Goal: Task Accomplishment & Management: Use online tool/utility

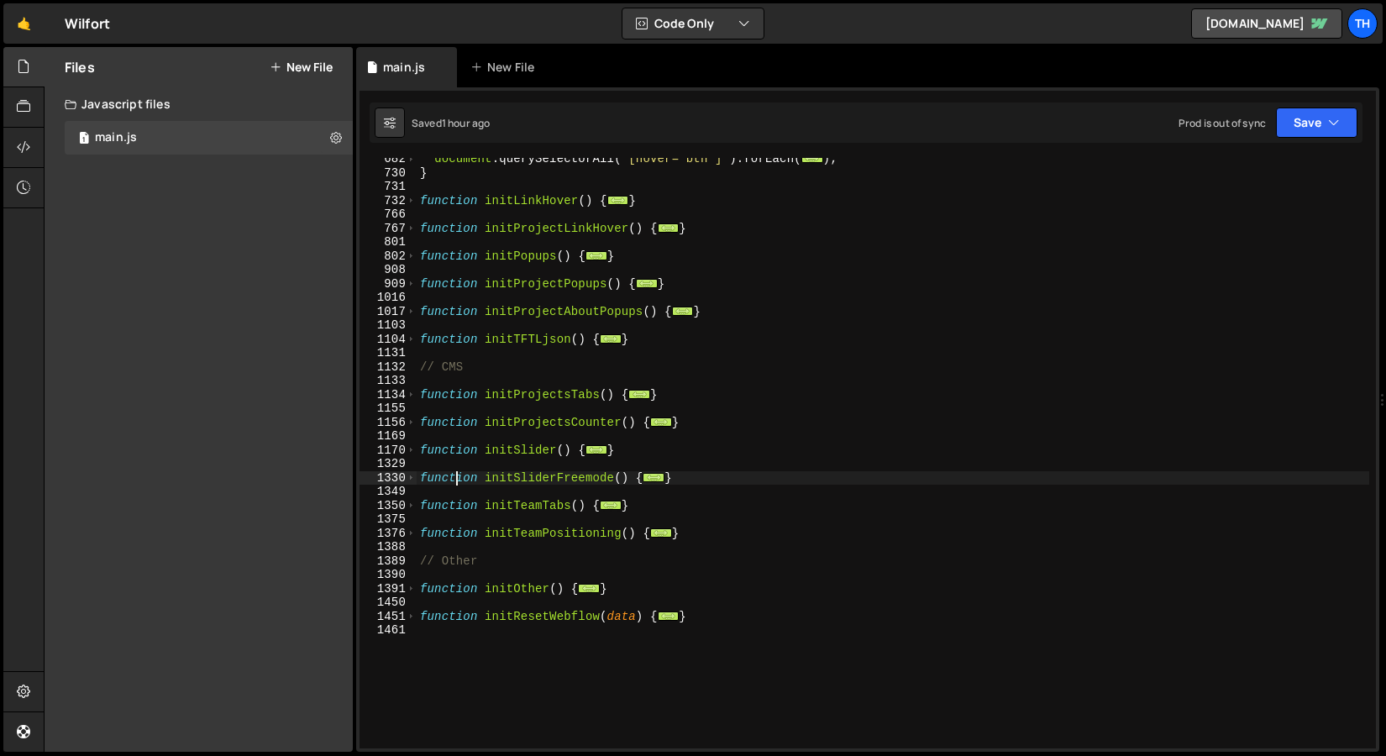
scroll to position [504, 0]
click at [415, 312] on div "1017" at bounding box center [387, 312] width 57 height 14
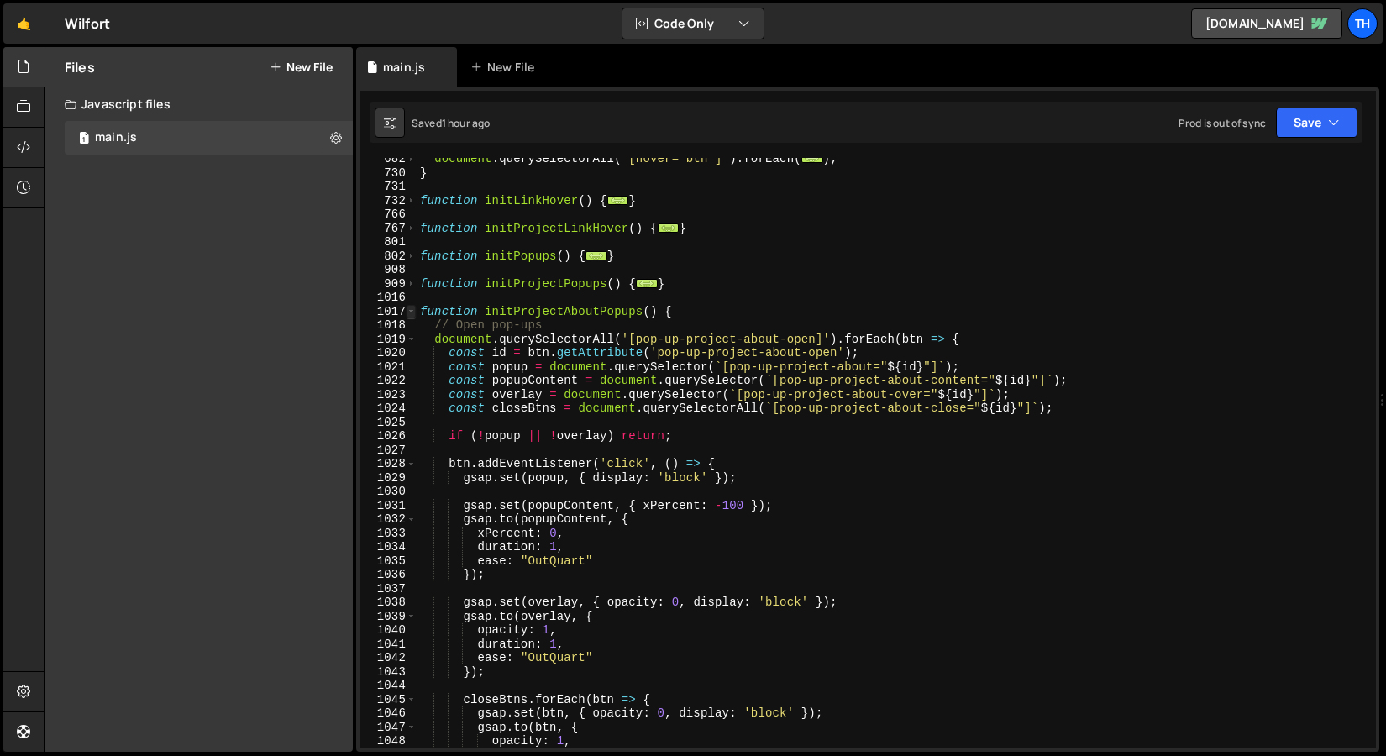
click at [414, 312] on span at bounding box center [410, 312] width 9 height 14
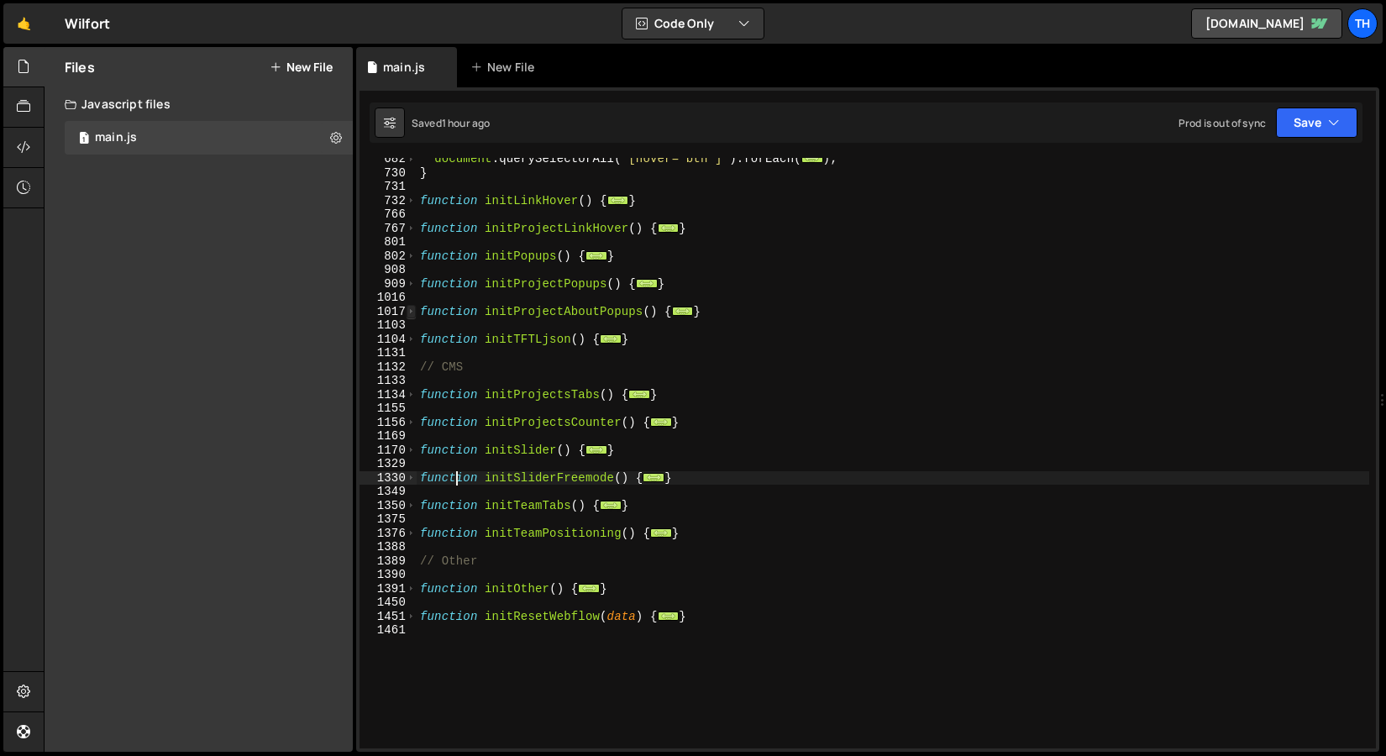
click at [414, 312] on span at bounding box center [410, 312] width 9 height 14
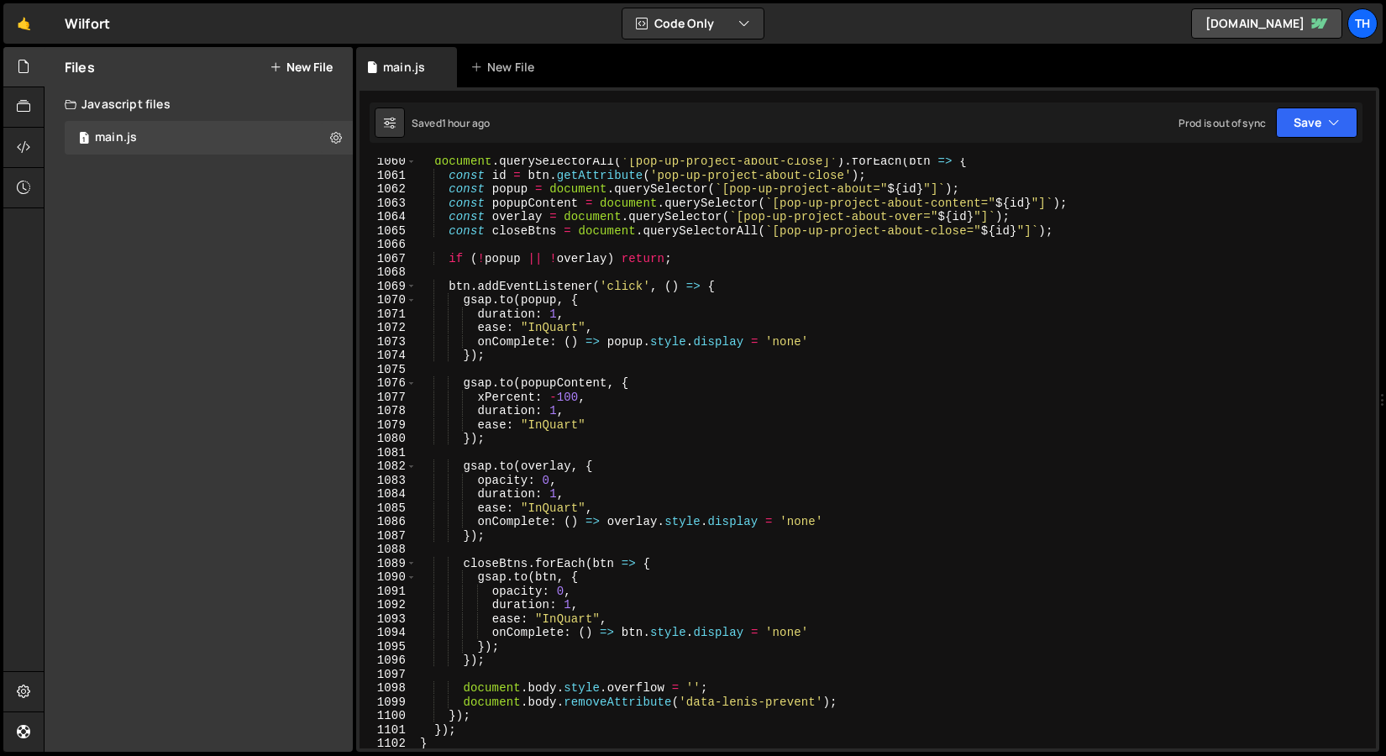
scroll to position [1244, 0]
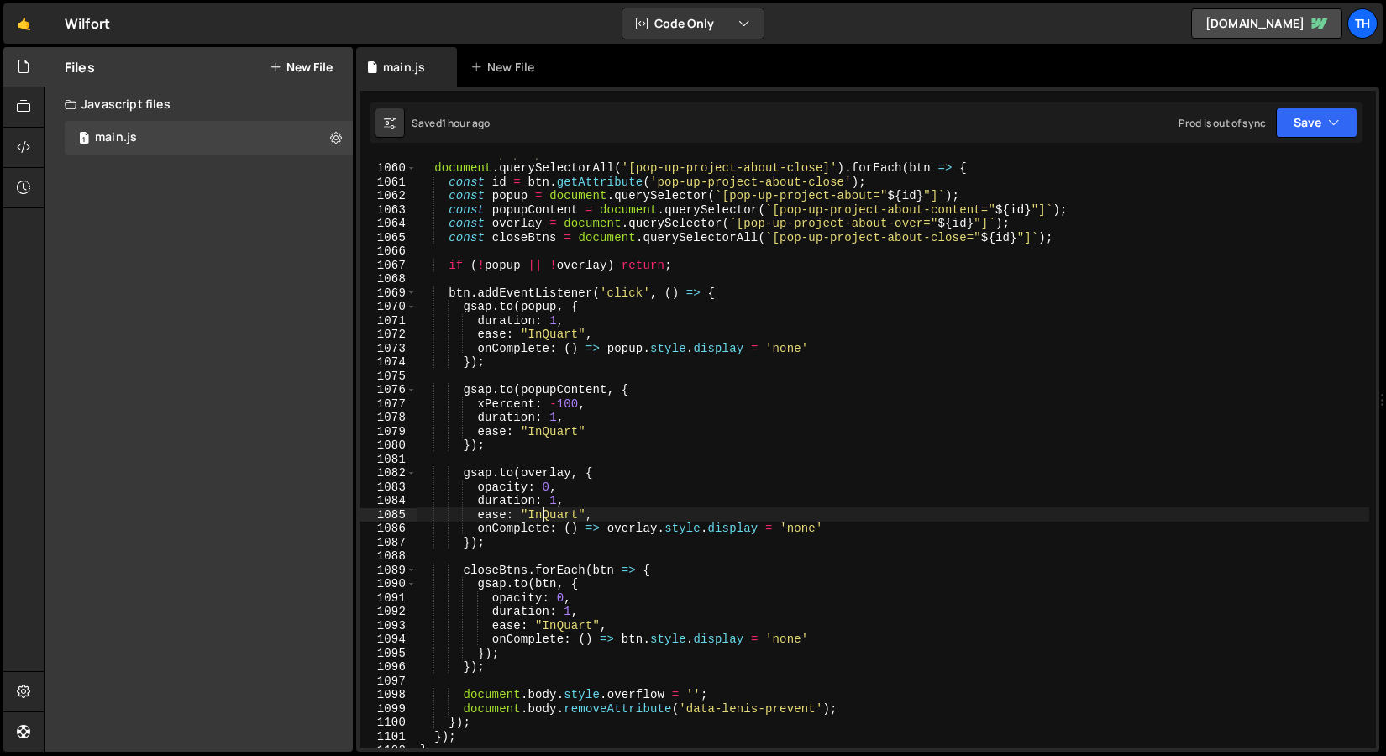
click at [539, 516] on div "// Close pop-ups document . querySelectorAll ( '[pop-up-project-about-close]' )…" at bounding box center [892, 456] width 952 height 618
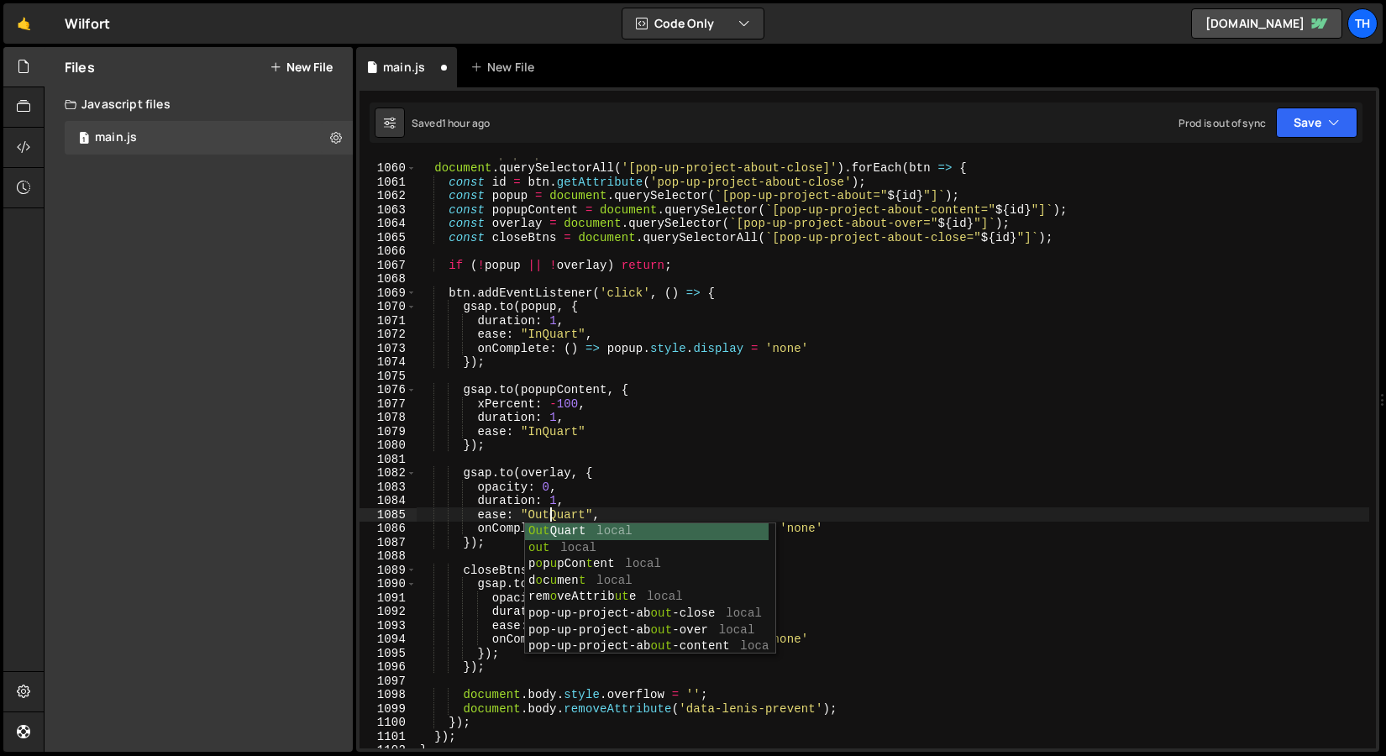
scroll to position [0, 8]
click at [557, 521] on div "// Close pop-ups document . querySelectorAll ( '[pop-up-project-about-close]' )…" at bounding box center [892, 456] width 952 height 618
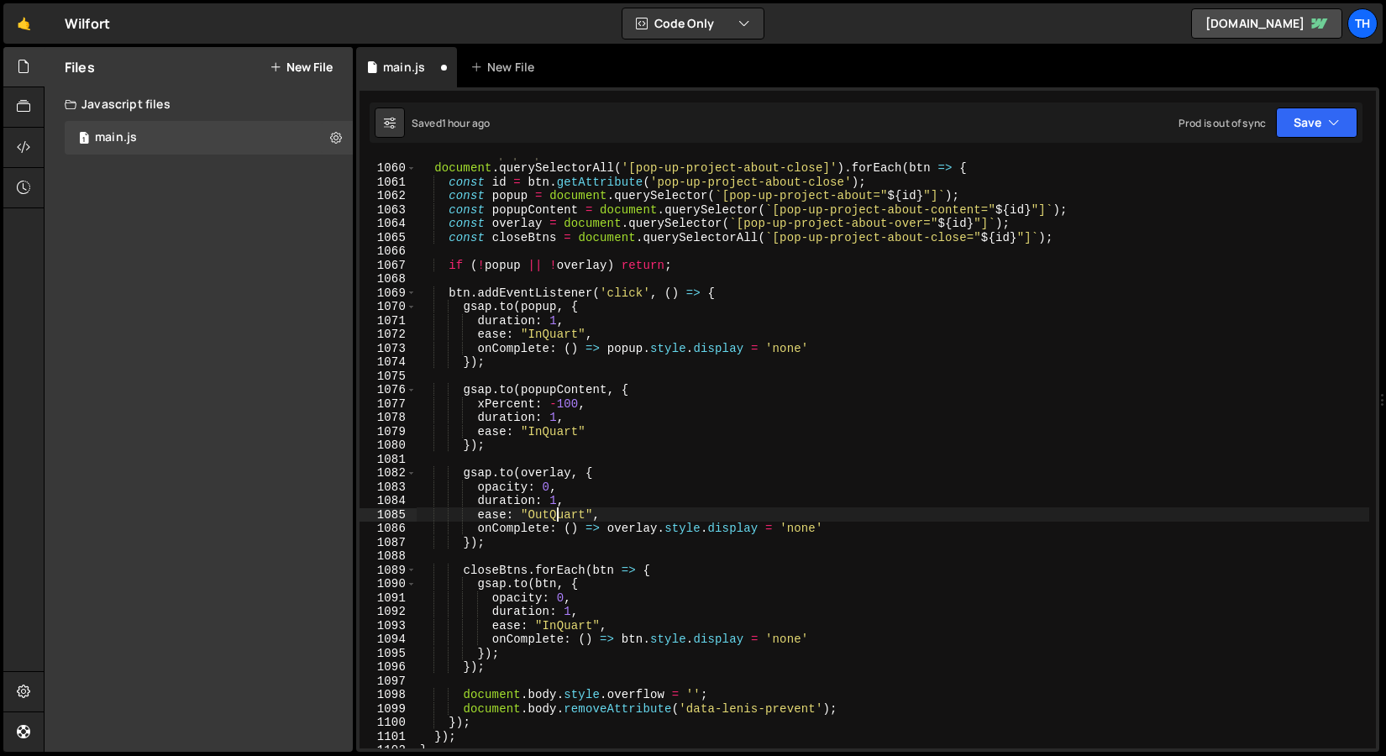
click at [557, 521] on div "// Close pop-ups document . querySelectorAll ( '[pop-up-project-about-close]' )…" at bounding box center [892, 456] width 952 height 618
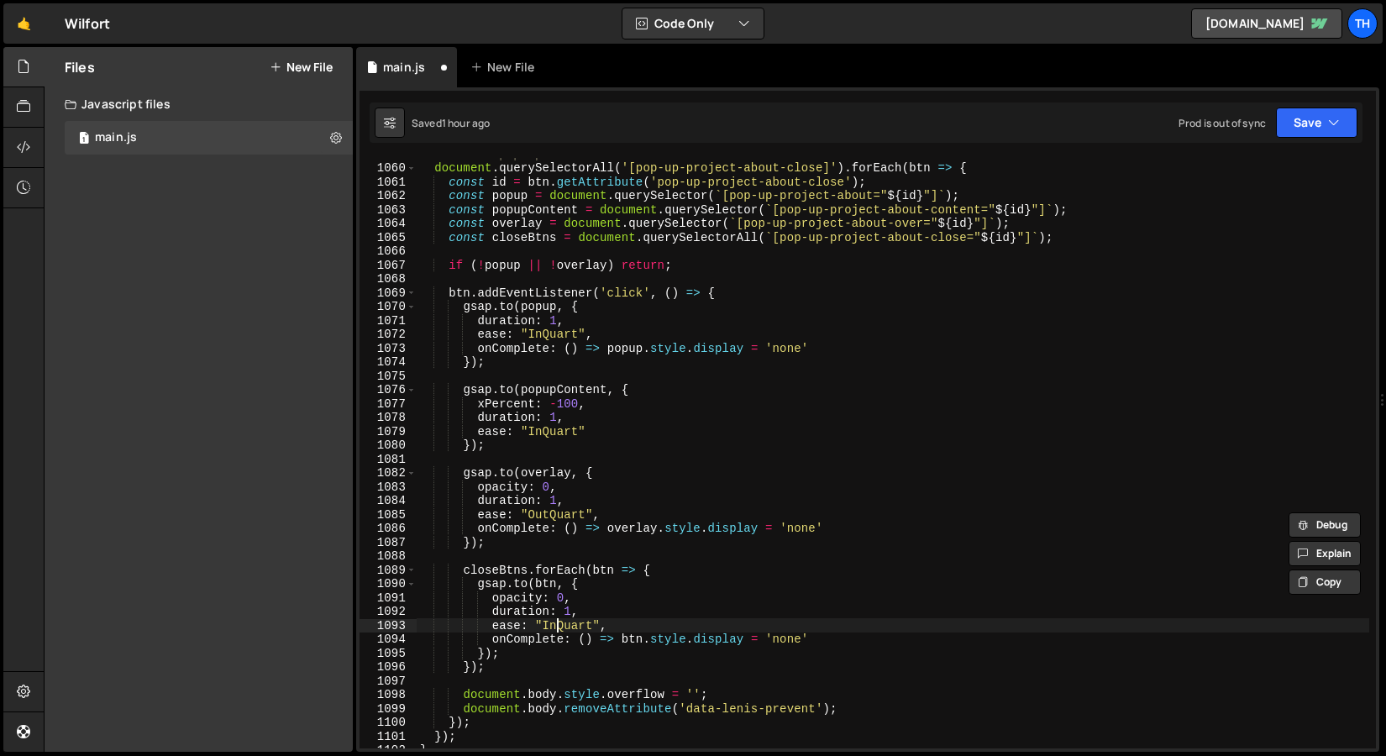
click at [560, 626] on div "// Close pop-ups document . querySelectorAll ( '[pop-up-project-about-close]' )…" at bounding box center [892, 456] width 952 height 618
paste textarea "Out"
click at [547, 428] on div "// Close pop-ups document . querySelectorAll ( '[pop-up-project-about-close]' )…" at bounding box center [892, 456] width 952 height 618
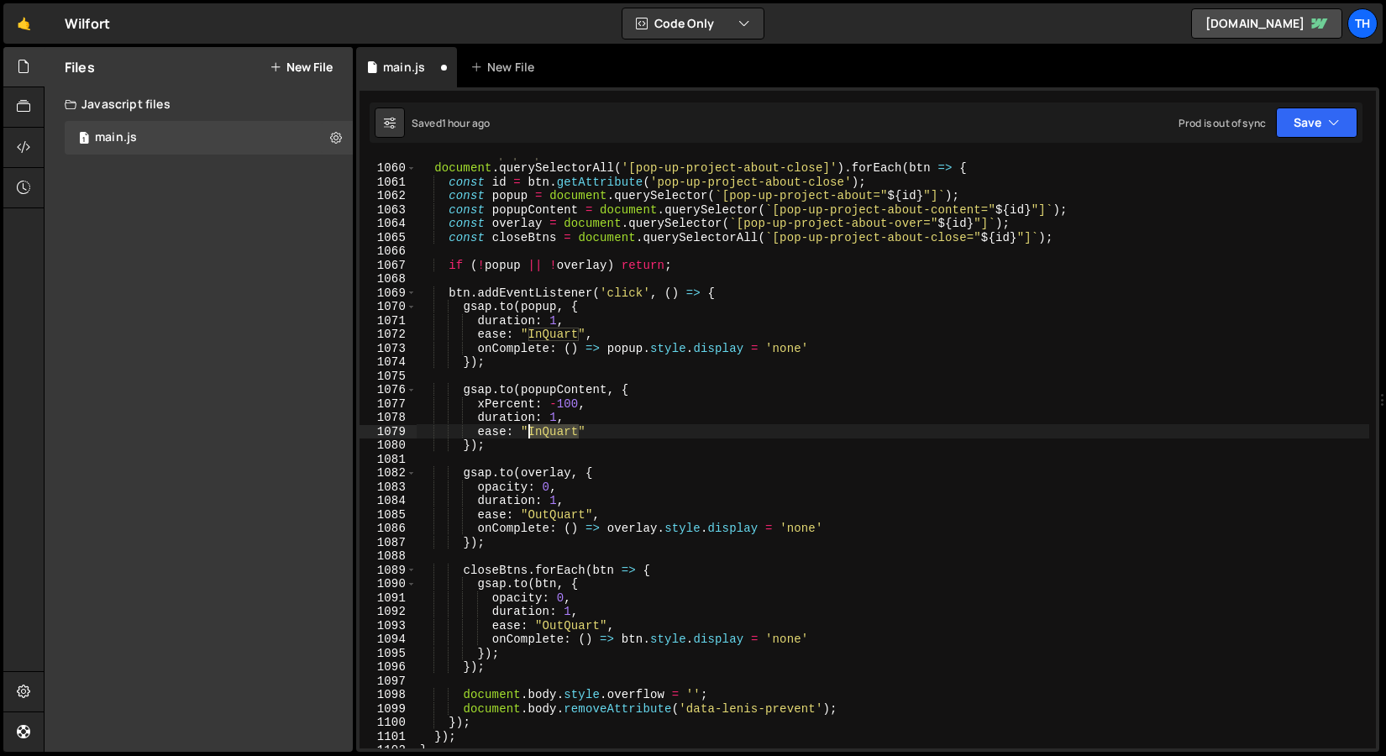
click at [547, 428] on div "// Close pop-ups document . querySelectorAll ( '[pop-up-project-about-close]' )…" at bounding box center [892, 456] width 952 height 618
paste textarea "Out"
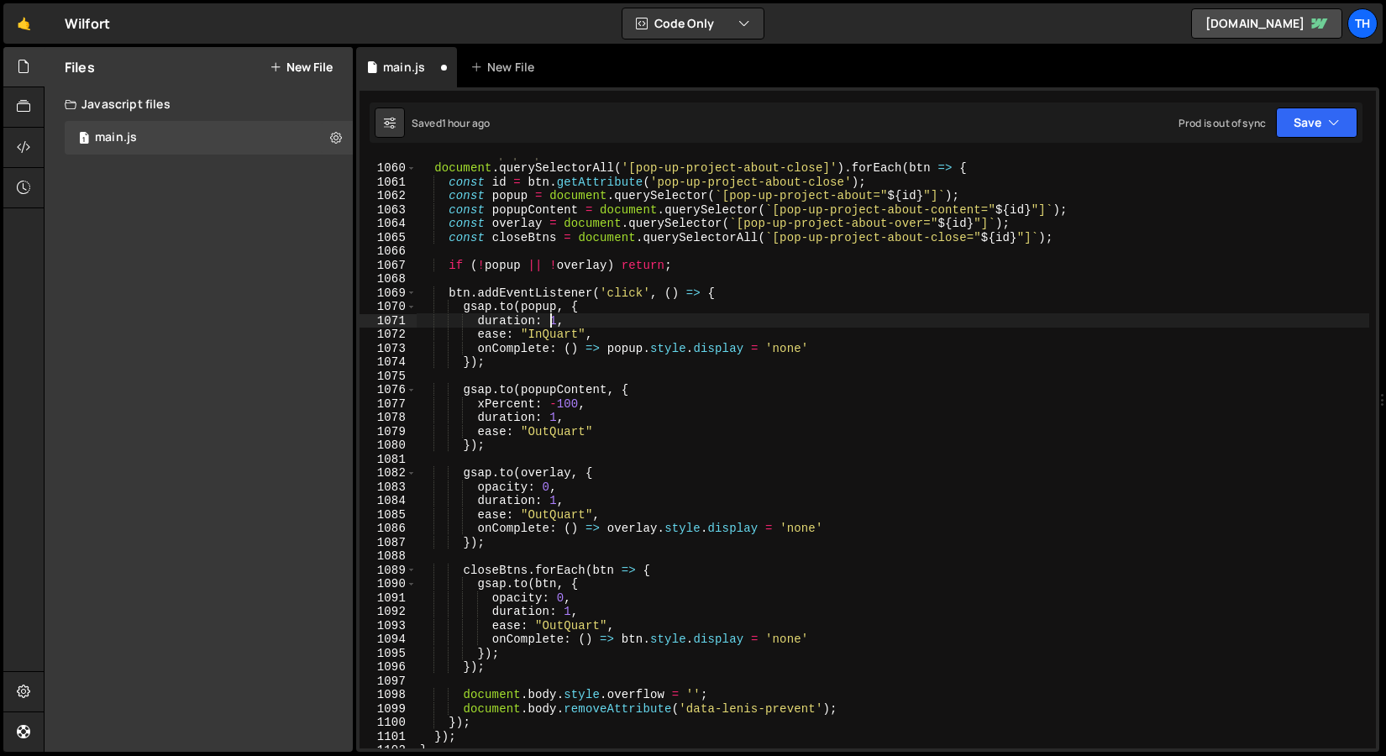
click at [552, 323] on div "// Close pop-ups document . querySelectorAll ( '[pop-up-project-about-close]' )…" at bounding box center [892, 456] width 952 height 618
click at [548, 329] on div "// Close pop-ups document . querySelectorAll ( '[pop-up-project-about-close]' )…" at bounding box center [892, 456] width 952 height 618
paste textarea "Out"
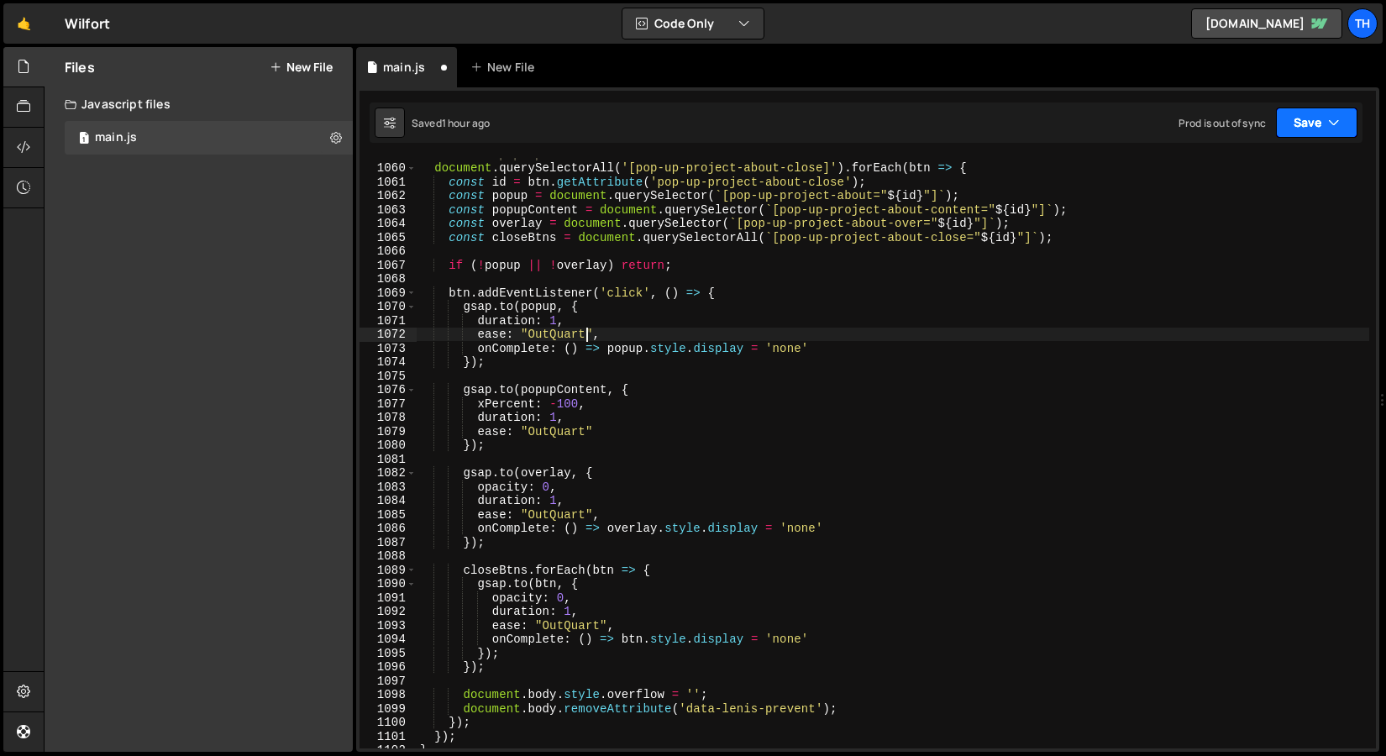
click at [1298, 120] on button "Save" at bounding box center [1316, 122] width 81 height 30
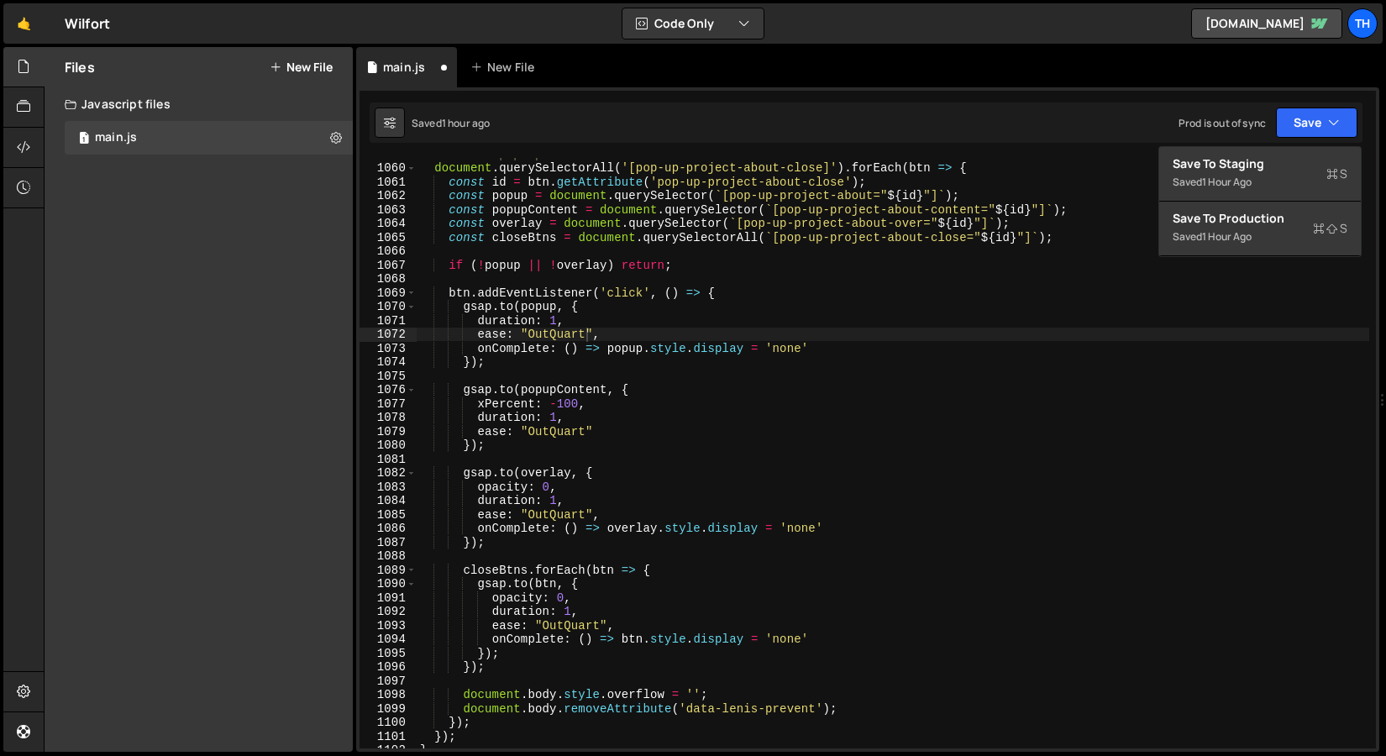
click at [1285, 141] on div "Saved 1 hour ago Prod is out of sync Upgrade to Edit Save Save to Staging S Sav…" at bounding box center [865, 122] width 993 height 40
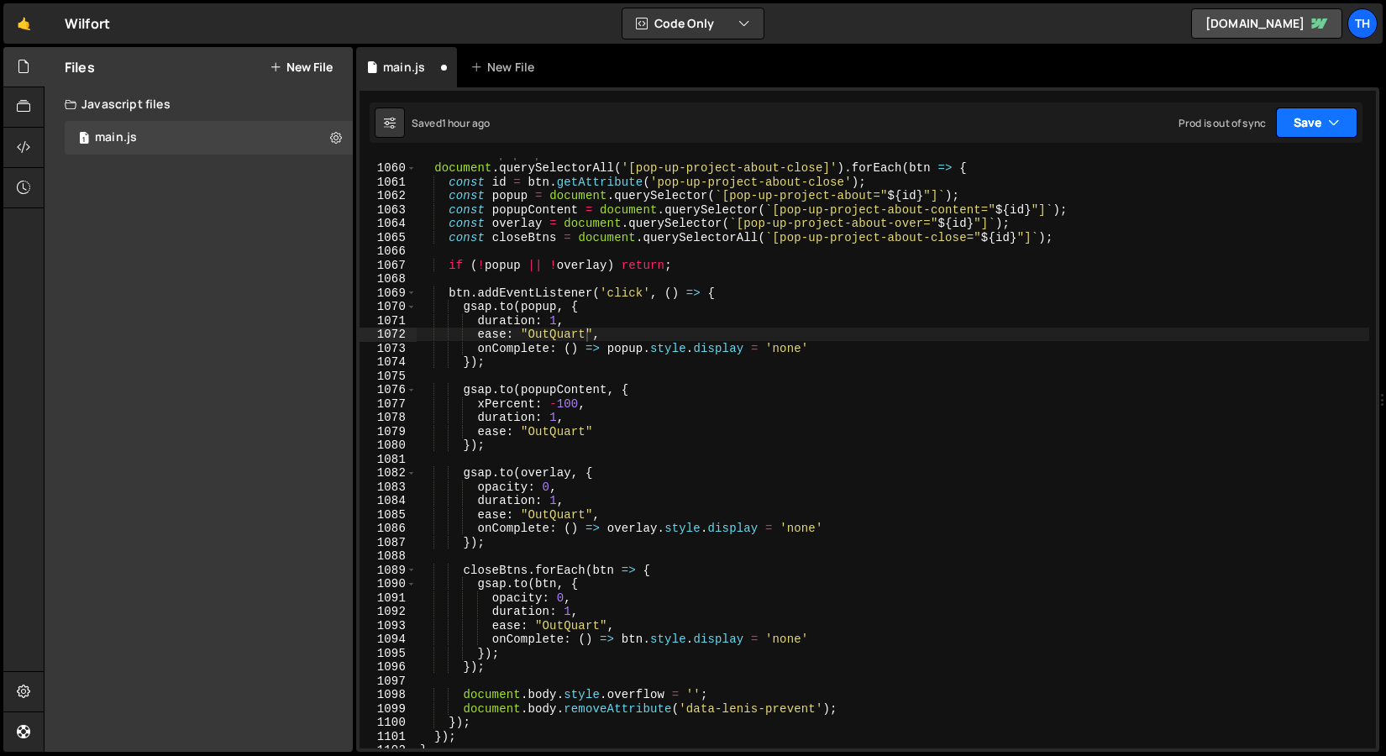
click at [1309, 117] on button "Save" at bounding box center [1316, 122] width 81 height 30
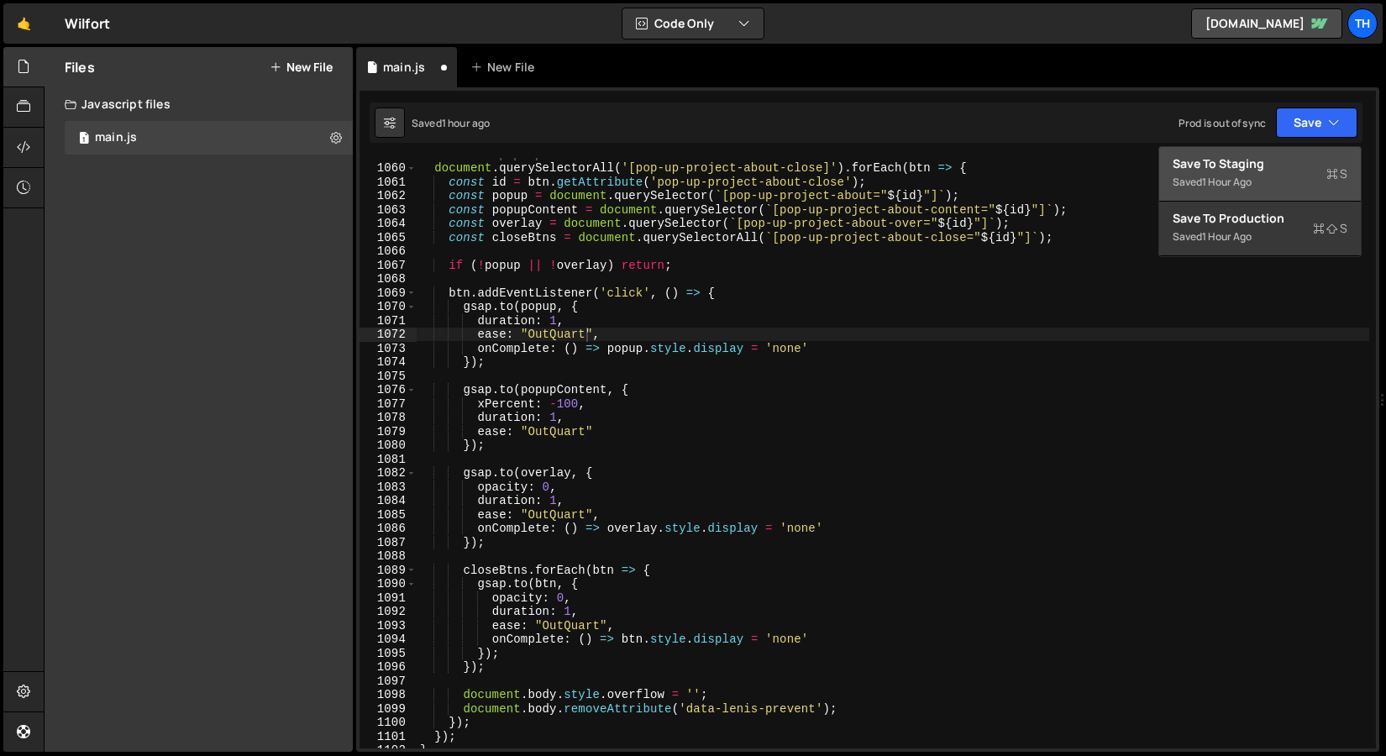
click at [1271, 167] on div "Save to Staging S" at bounding box center [1259, 163] width 175 height 17
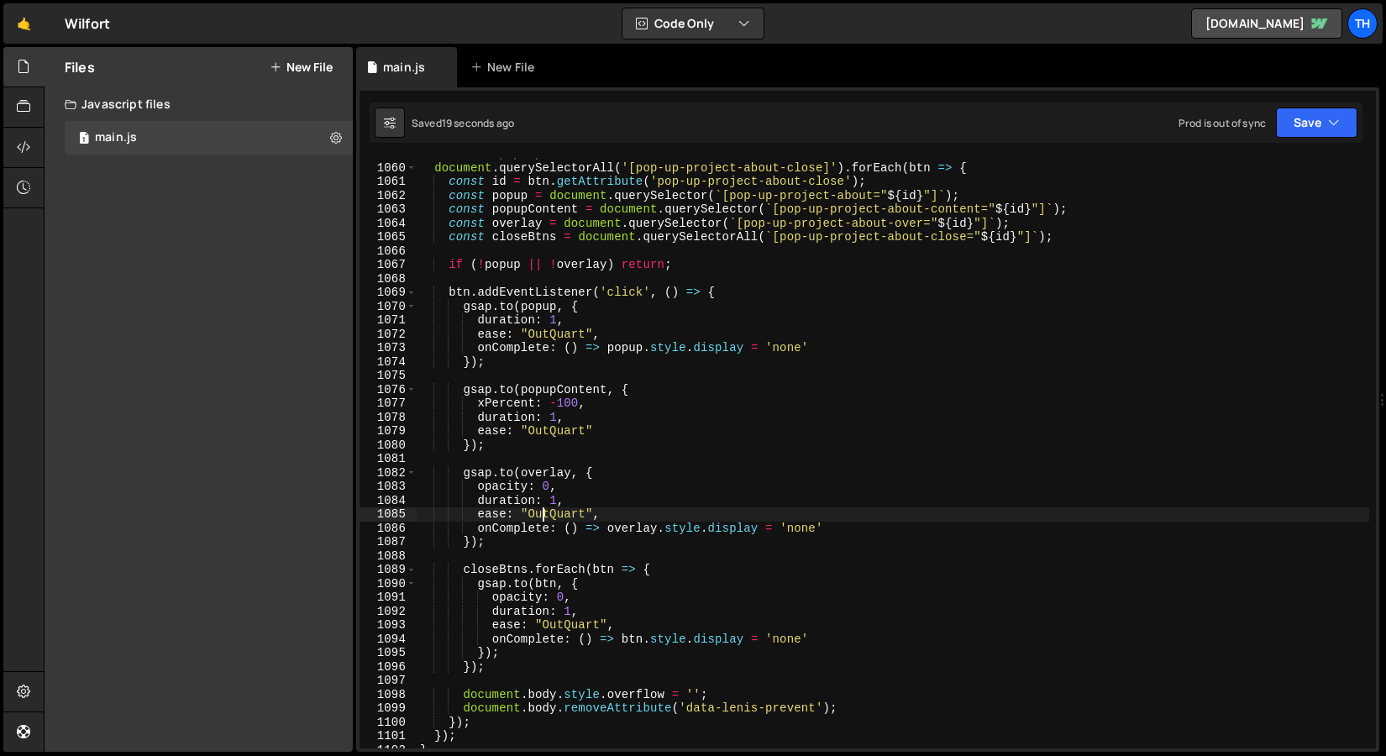
click at [543, 515] on div "// Close pop-ups document . querySelectorAll ( '[pop-up-project-about-close]' )…" at bounding box center [892, 456] width 952 height 618
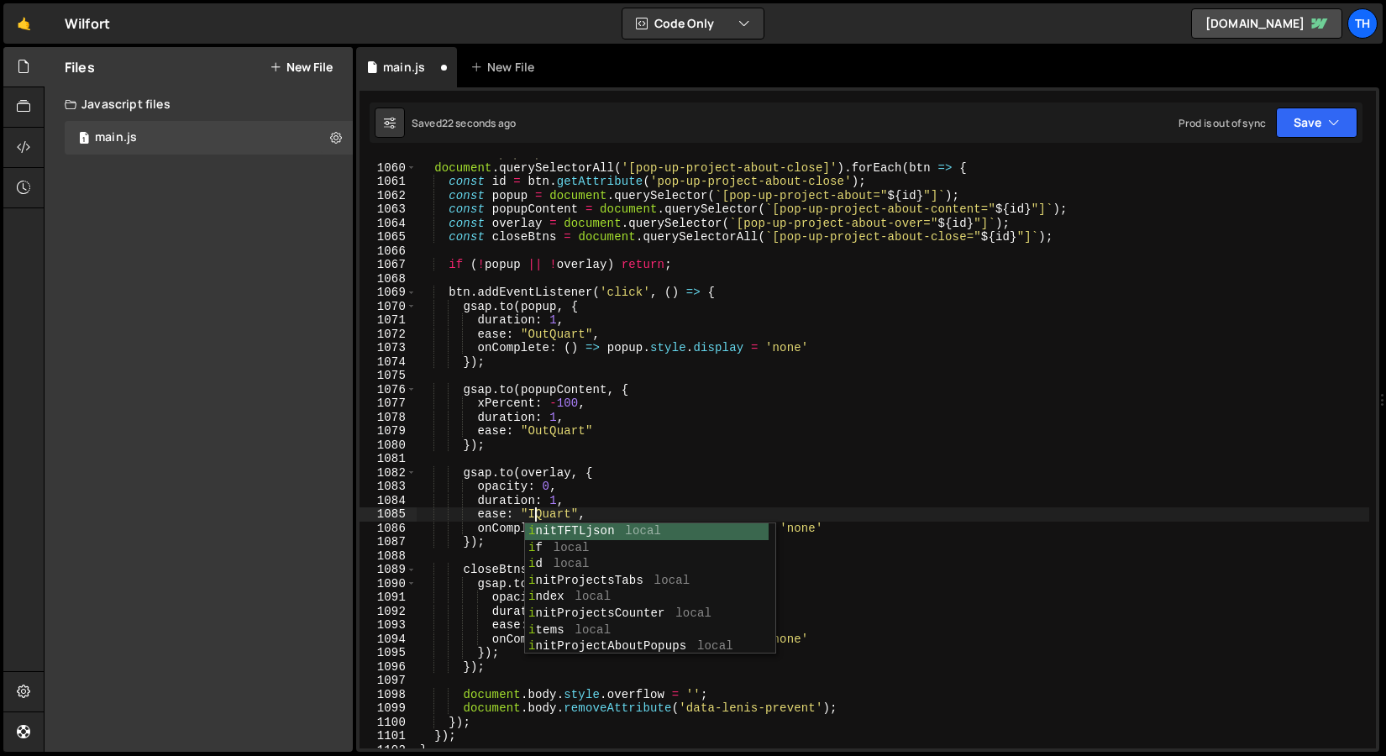
scroll to position [0, 8]
click at [620, 437] on div "// Close pop-ups document . querySelectorAll ( '[pop-up-project-about-close]' )…" at bounding box center [892, 456] width 952 height 618
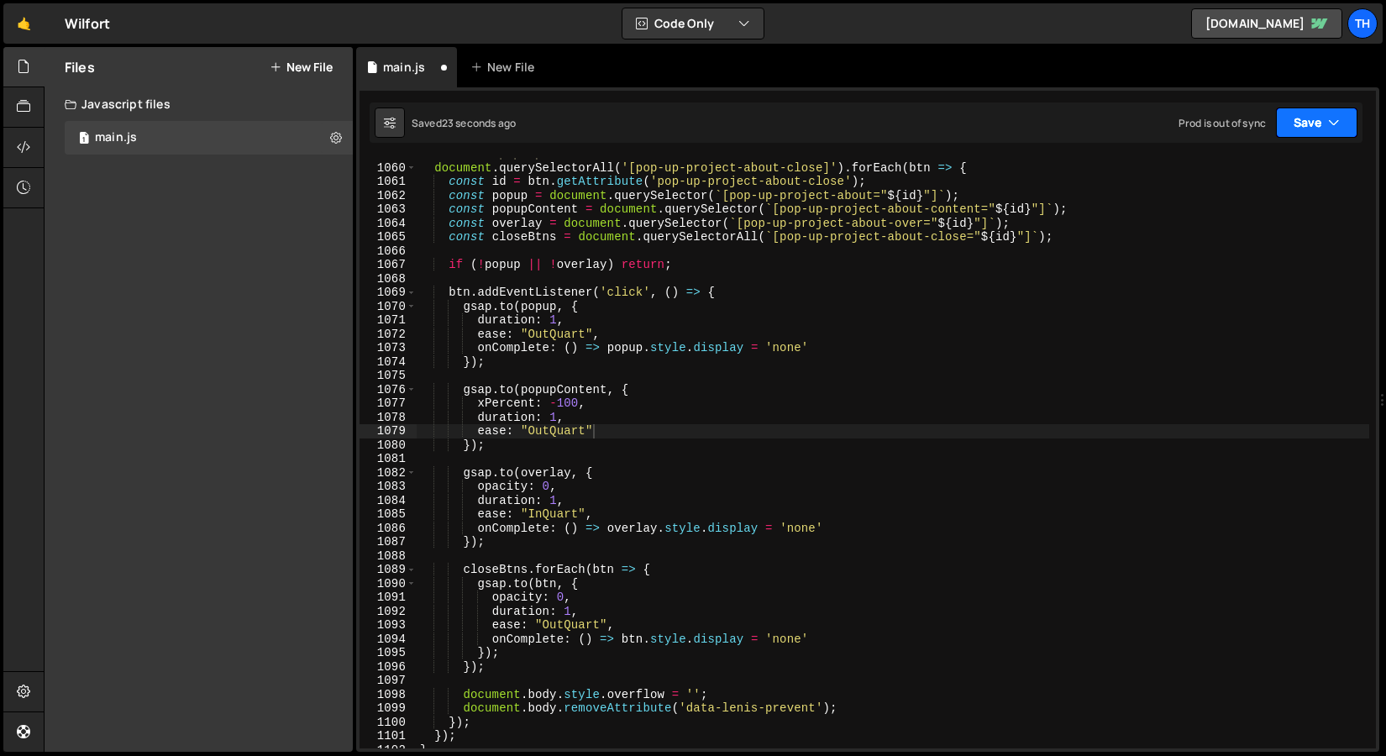
click at [1334, 129] on icon "button" at bounding box center [1334, 122] width 12 height 17
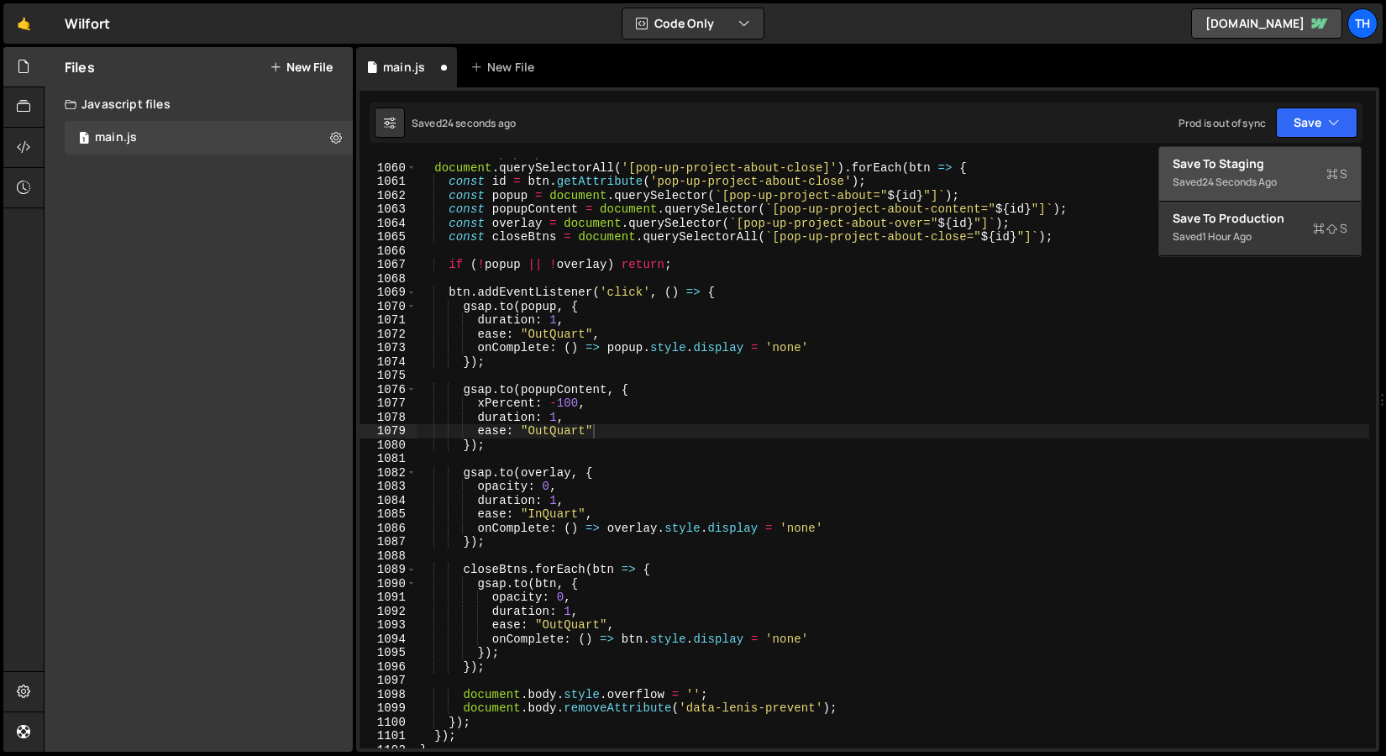
click at [1301, 157] on div "Save to Staging S" at bounding box center [1259, 163] width 175 height 17
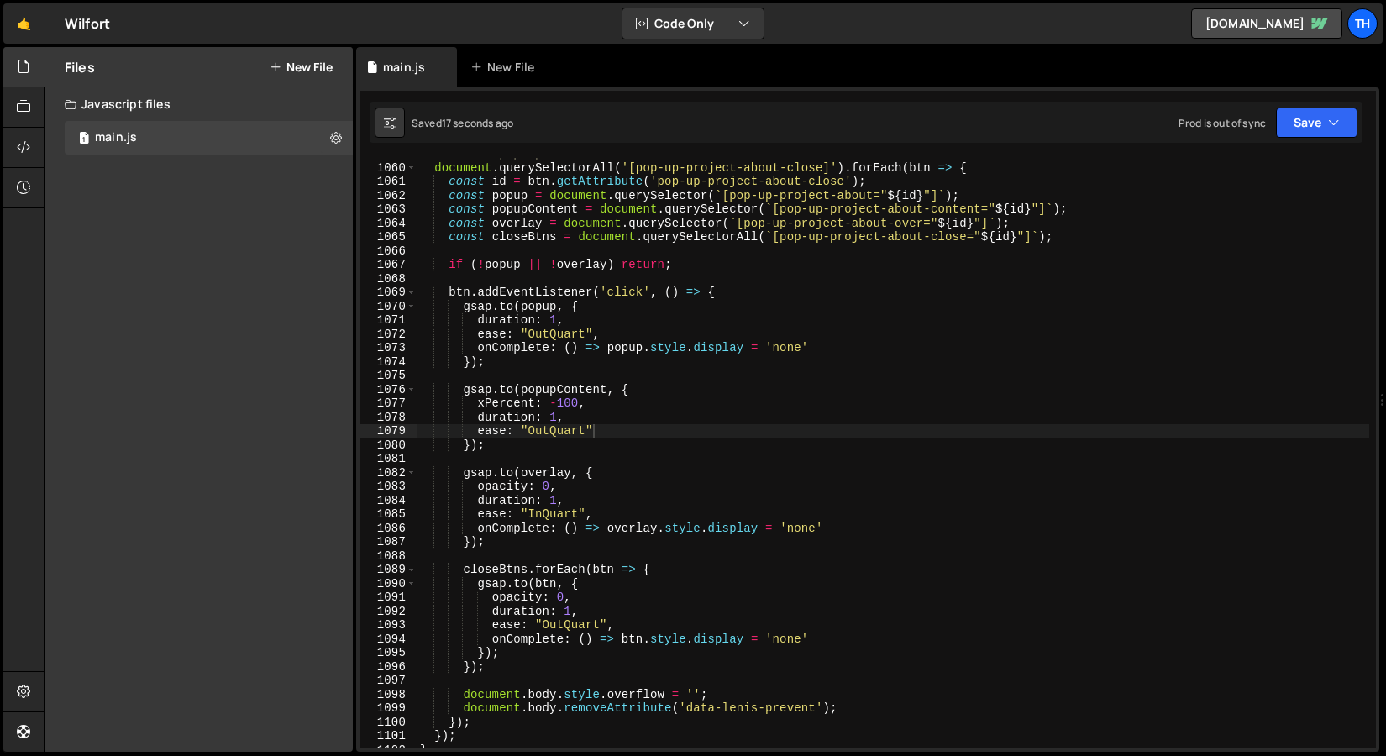
click at [549, 432] on div "// Close pop-ups document . querySelectorAll ( '[pop-up-project-about-close]' )…" at bounding box center [892, 456] width 952 height 618
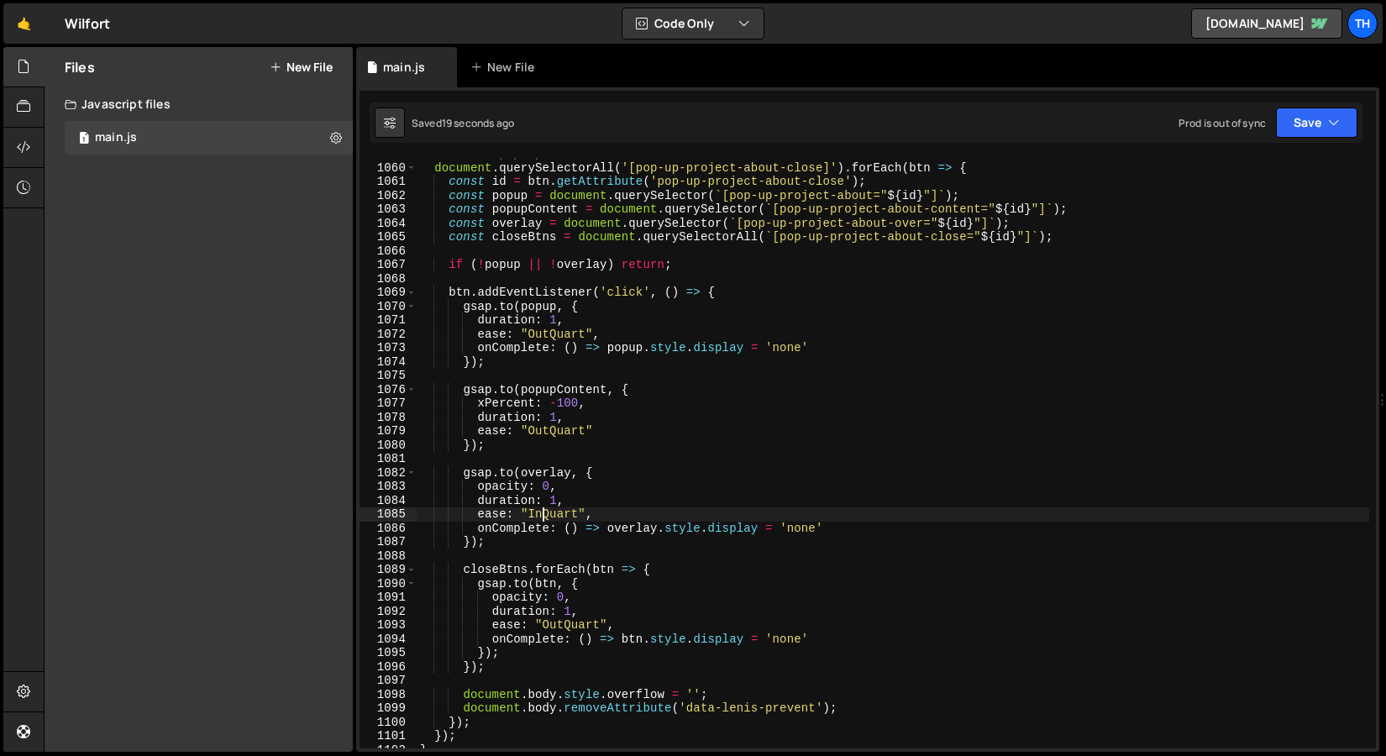
click at [542, 514] on div "// Close pop-ups document . querySelectorAll ( '[pop-up-project-about-close]' )…" at bounding box center [892, 456] width 952 height 618
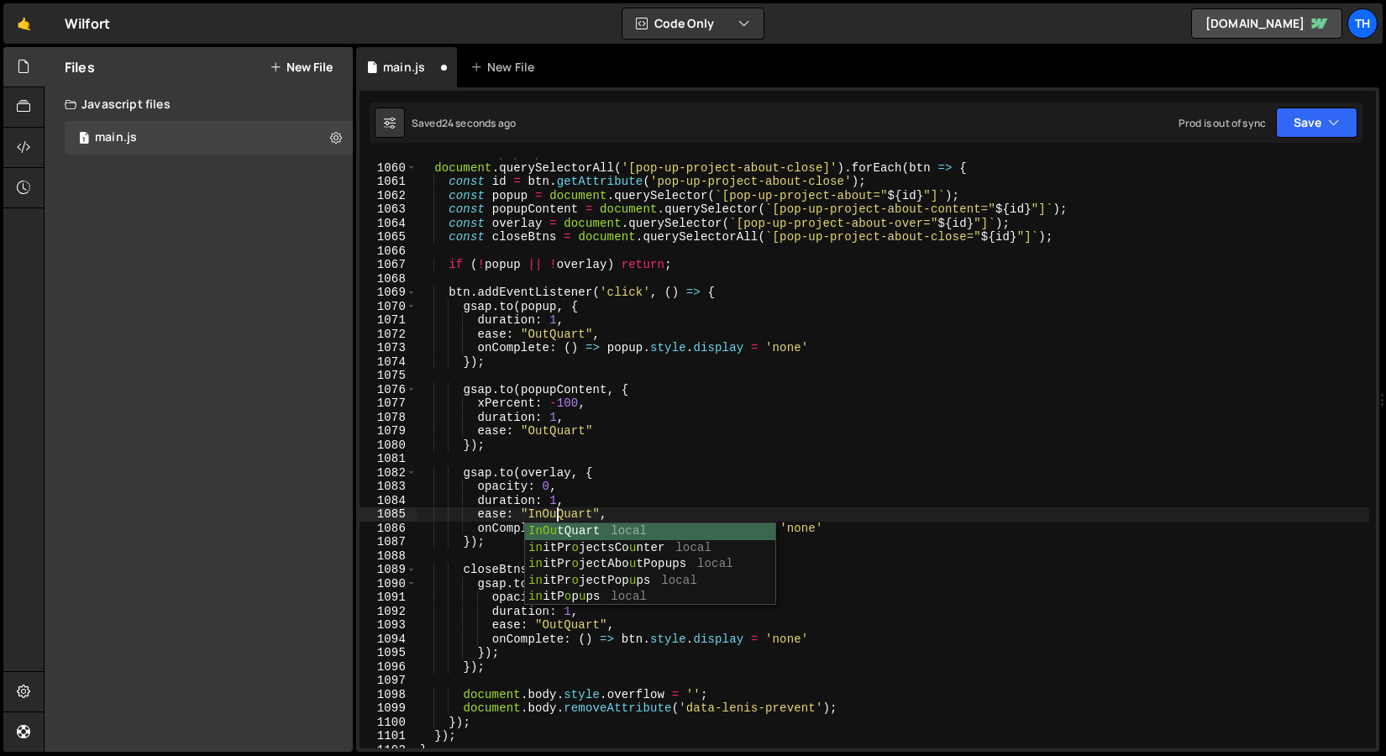
scroll to position [0, 9]
click at [709, 406] on div "// Close pop-ups document . querySelectorAll ( '[pop-up-project-about-close]' )…" at bounding box center [892, 456] width 952 height 618
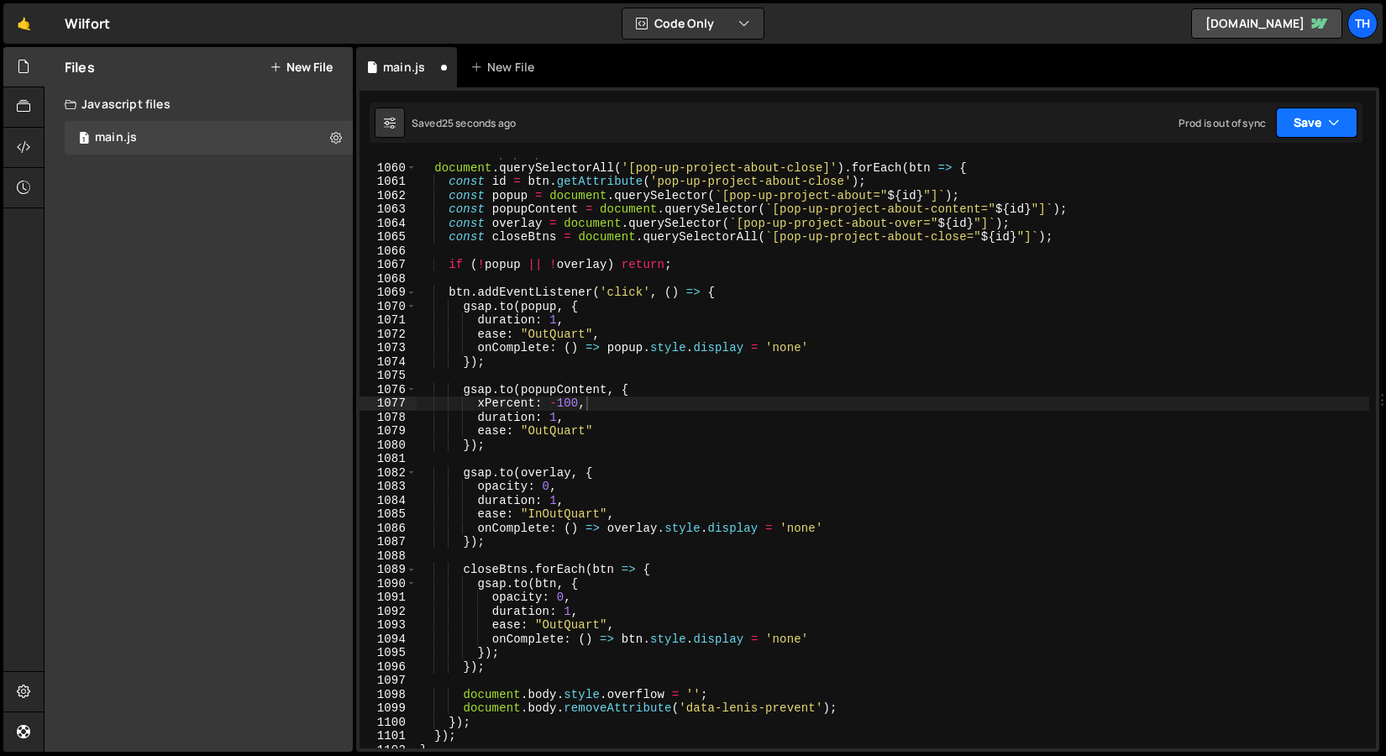
click at [1302, 134] on button "Save" at bounding box center [1316, 122] width 81 height 30
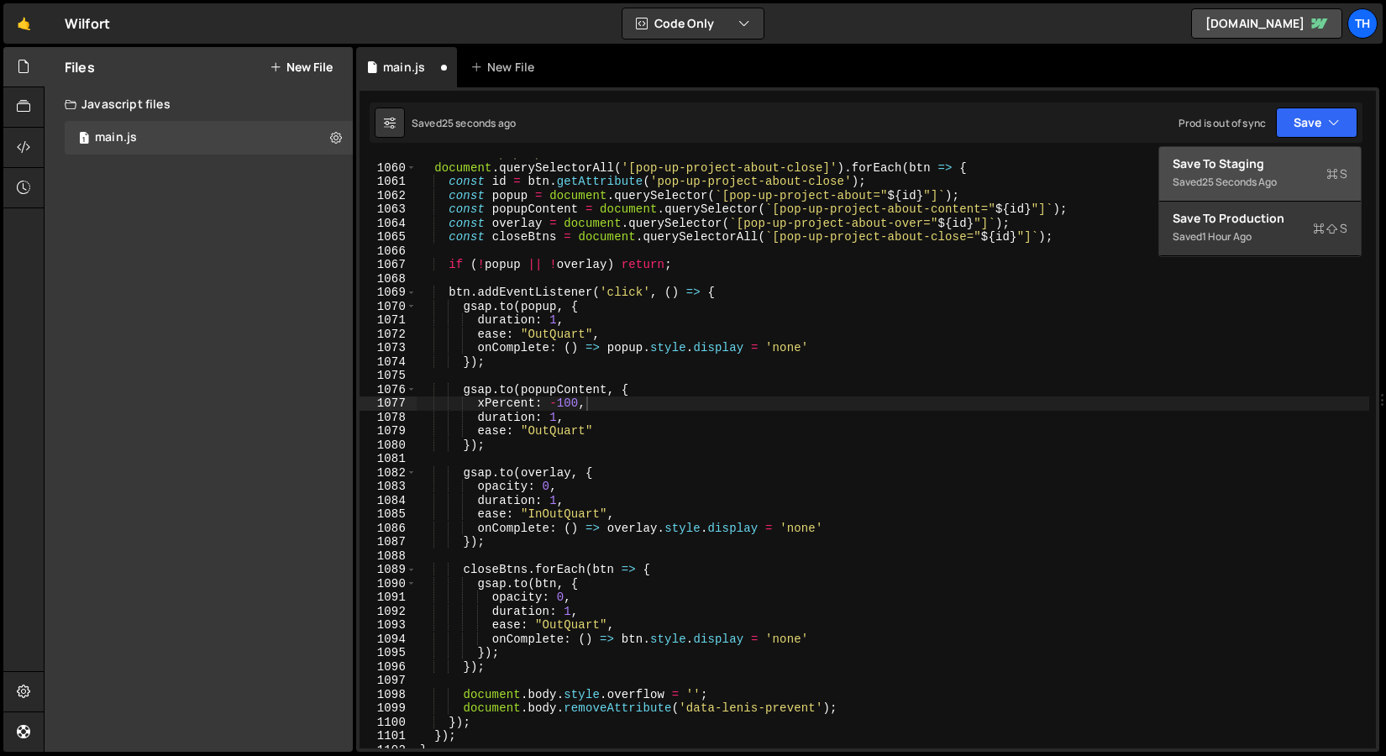
click at [1276, 175] on div "25 seconds ago" at bounding box center [1239, 182] width 75 height 14
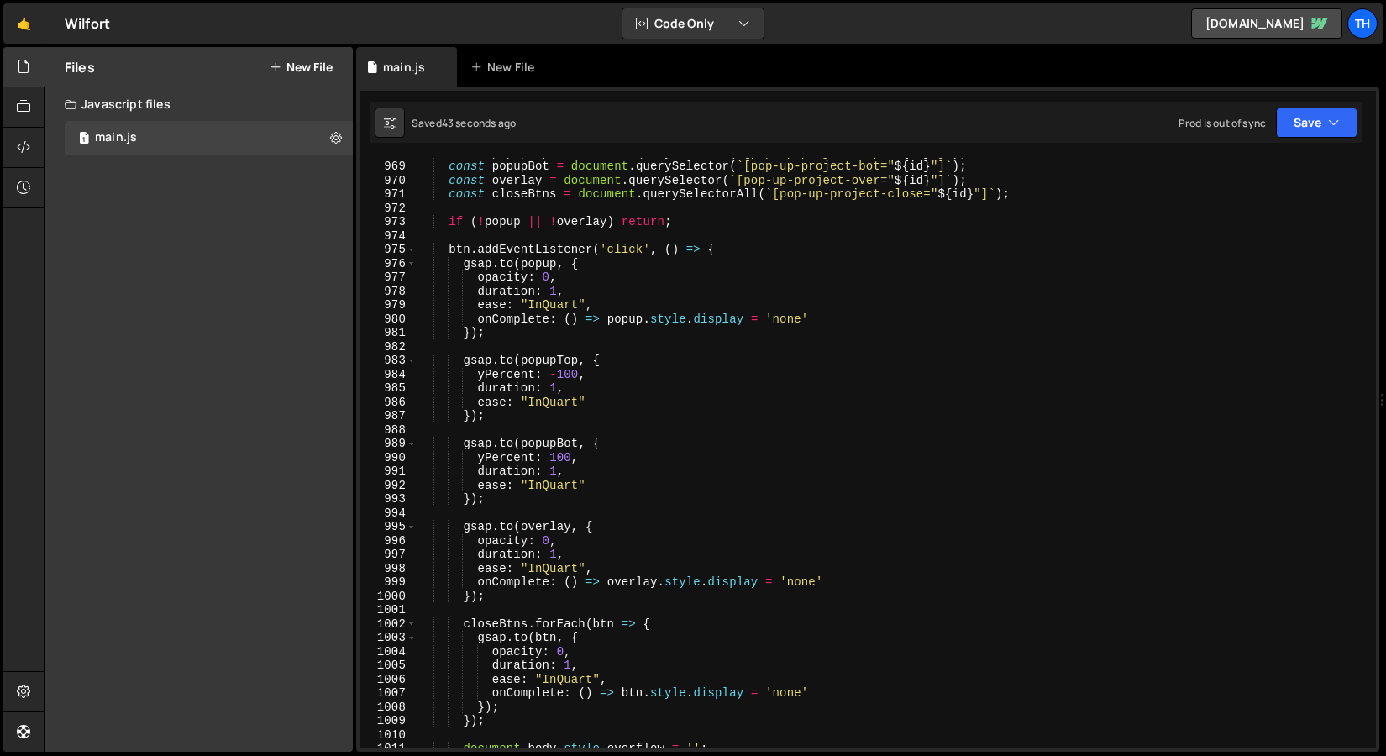
scroll to position [13413, 0]
click at [547, 310] on div "const popupBot = document . querySelector ( ` [pop-up-project-bot=" ${ id } "] …" at bounding box center [892, 466] width 952 height 618
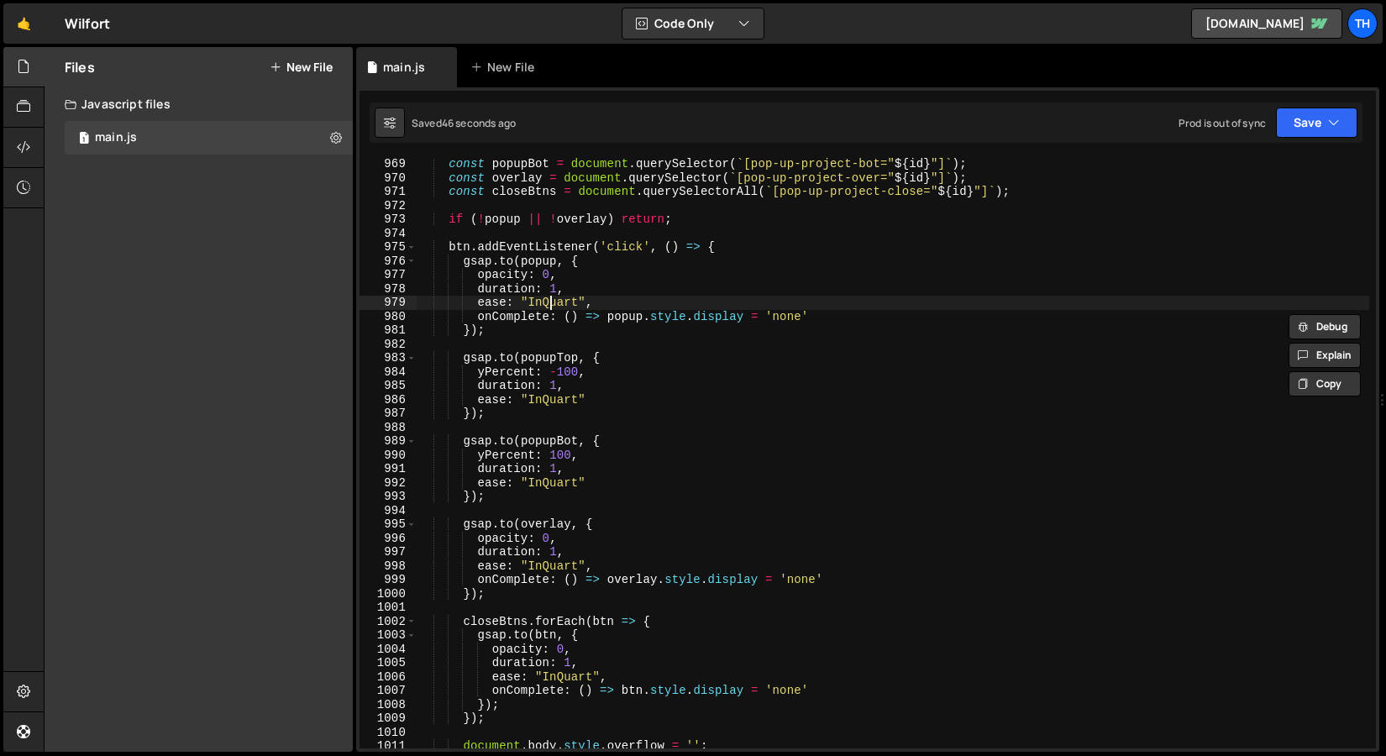
click at [547, 301] on div "const popupBot = document . querySelector ( ` [pop-up-project-bot=" ${ id } "] …" at bounding box center [892, 466] width 952 height 618
paste textarea "Out"
click at [551, 398] on div "const popupBot = document . querySelector ( ` [pop-up-project-bot=" ${ id } "] …" at bounding box center [892, 466] width 952 height 618
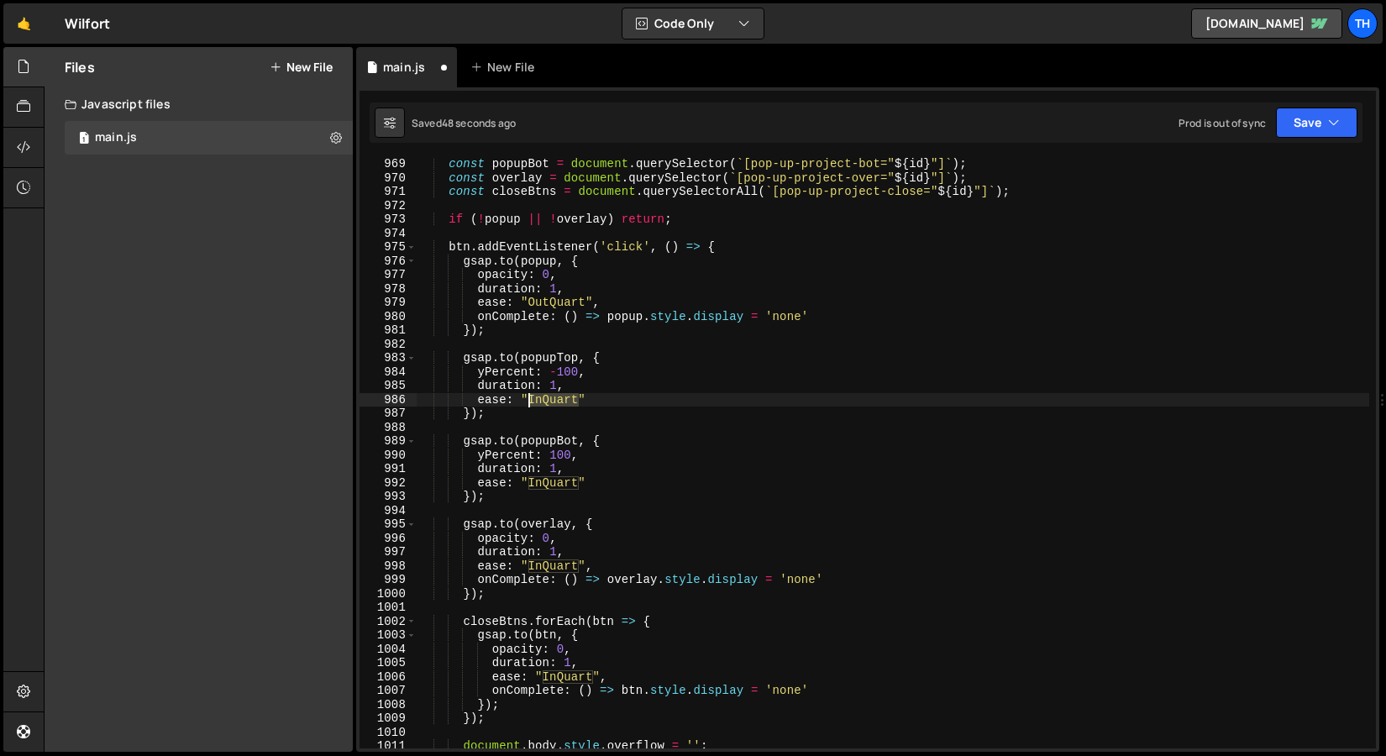
click at [551, 398] on div "const popupBot = document . querySelector ( ` [pop-up-project-bot=" ${ id } "] …" at bounding box center [892, 466] width 952 height 618
paste textarea "Out"
click at [547, 484] on div "const popupBot = document . querySelector ( ` [pop-up-project-bot=" ${ id } "] …" at bounding box center [892, 466] width 952 height 618
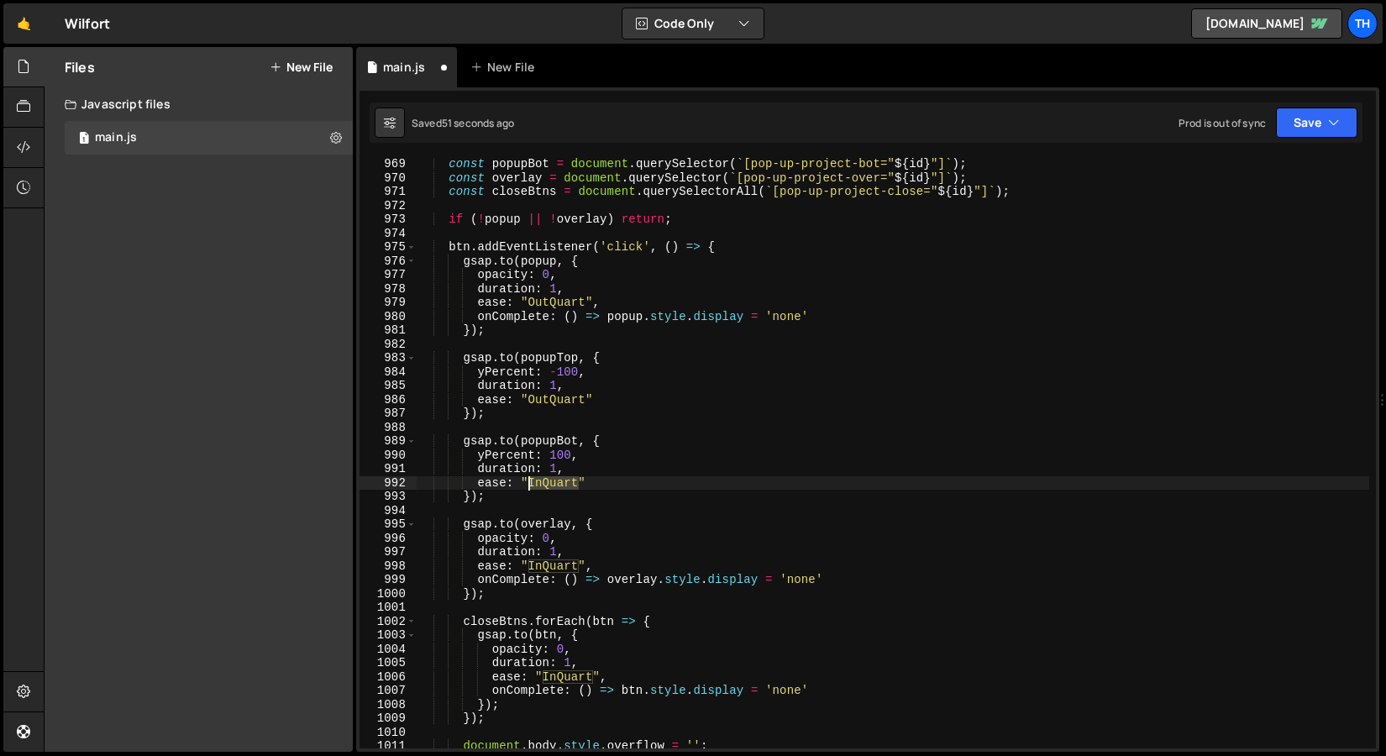
click at [547, 484] on div "const popupBot = document . querySelector ( ` [pop-up-project-bot=" ${ id } "] …" at bounding box center [892, 466] width 952 height 618
paste textarea "Out"
click at [558, 569] on div "const popupBot = document . querySelector ( ` [pop-up-project-bot=" ${ id } "] …" at bounding box center [892, 466] width 952 height 618
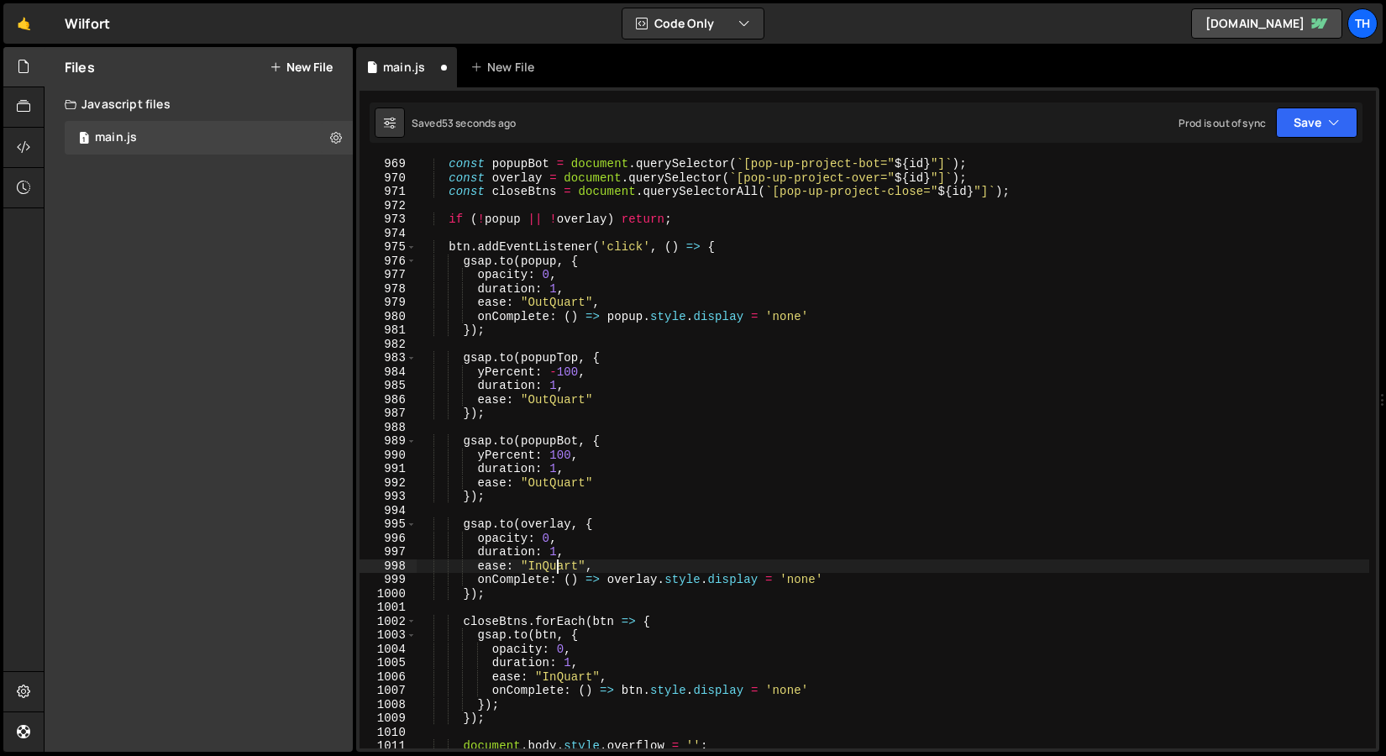
click at [558, 569] on div "const popupBot = document . querySelector ( ` [pop-up-project-bot=" ${ id } "] …" at bounding box center [892, 466] width 952 height 618
click at [541, 568] on div "const popupBot = document . querySelector ( ` [pop-up-project-bot=" ${ id } "] …" at bounding box center [892, 466] width 952 height 618
click at [632, 551] on div "const popupBot = document . querySelector ( ` [pop-up-project-bot=" ${ id } "] …" at bounding box center [892, 466] width 952 height 618
click at [568, 673] on div "const popupBot = document . querySelector ( ` [pop-up-project-bot=" ${ id } "] …" at bounding box center [892, 466] width 952 height 618
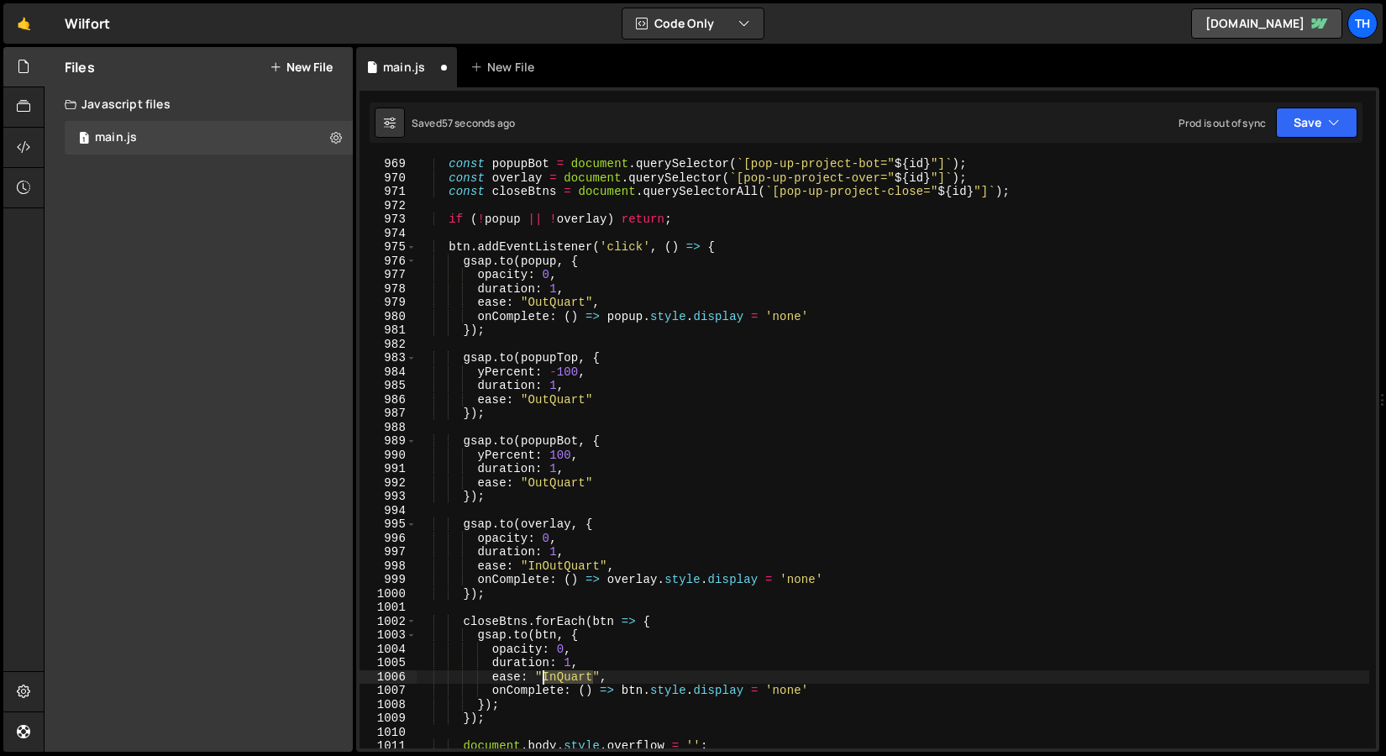
click at [568, 673] on div "const popupBot = document . querySelector ( ` [pop-up-project-bot=" ${ id } "] …" at bounding box center [892, 466] width 952 height 618
paste textarea "Out"
click at [1313, 129] on button "Save" at bounding box center [1316, 122] width 81 height 30
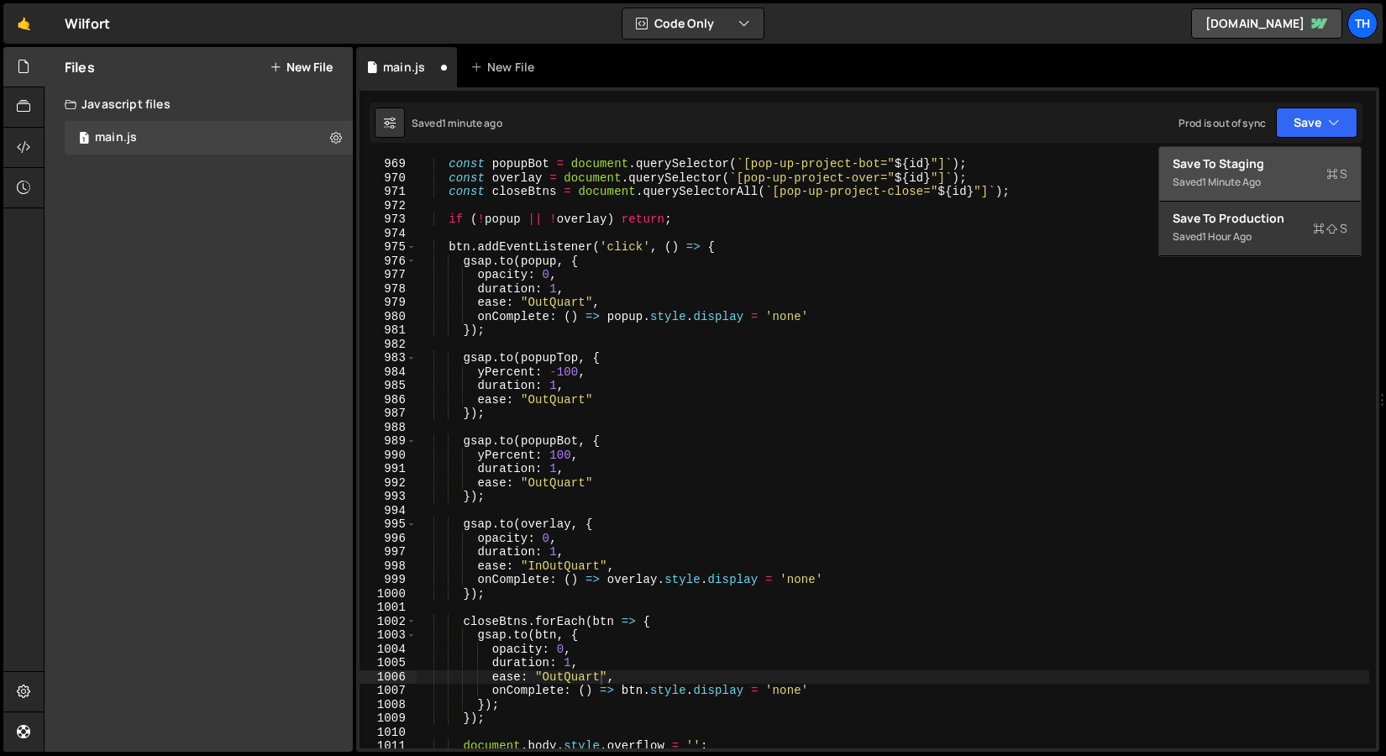
click at [1259, 170] on div "Save to Staging S" at bounding box center [1259, 163] width 175 height 17
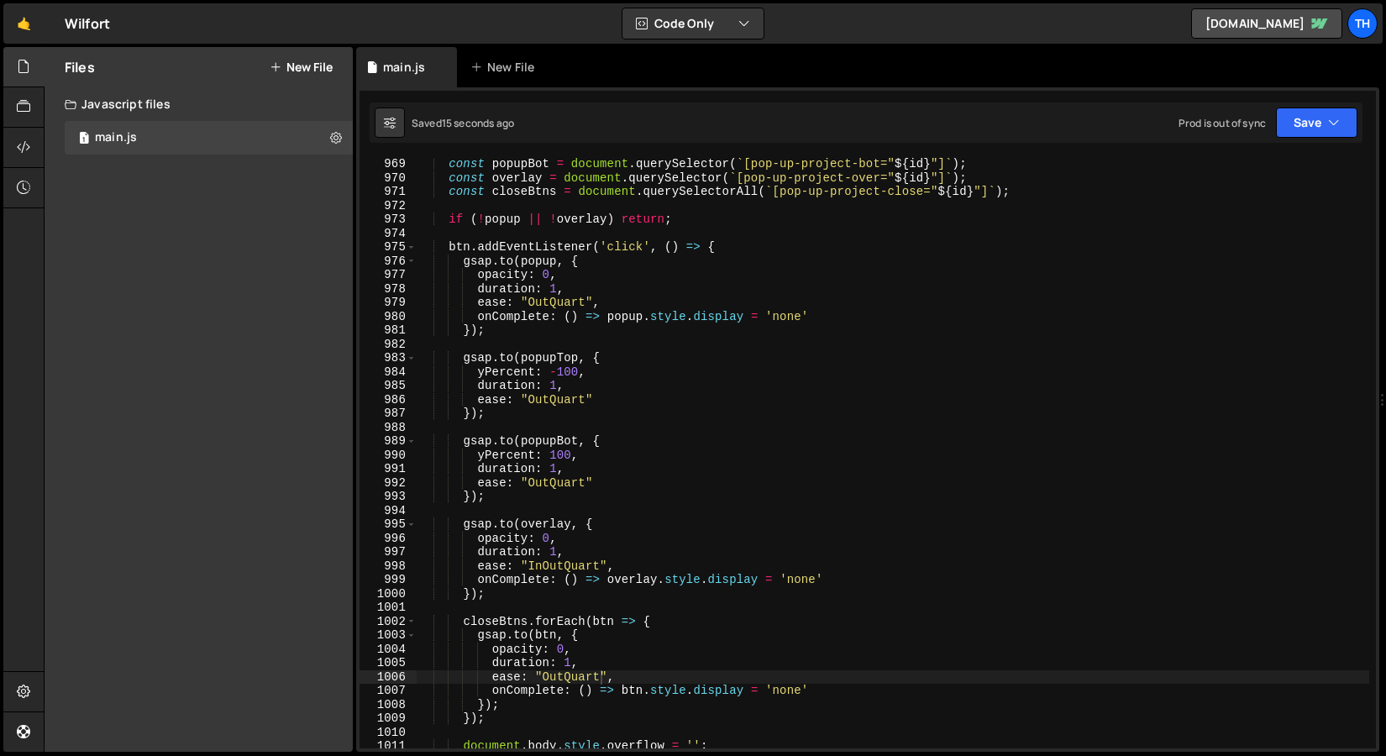
click at [527, 301] on div "const popupBot = document . querySelector ( ` [pop-up-project-bot=" ${ id } "] …" at bounding box center [892, 466] width 952 height 618
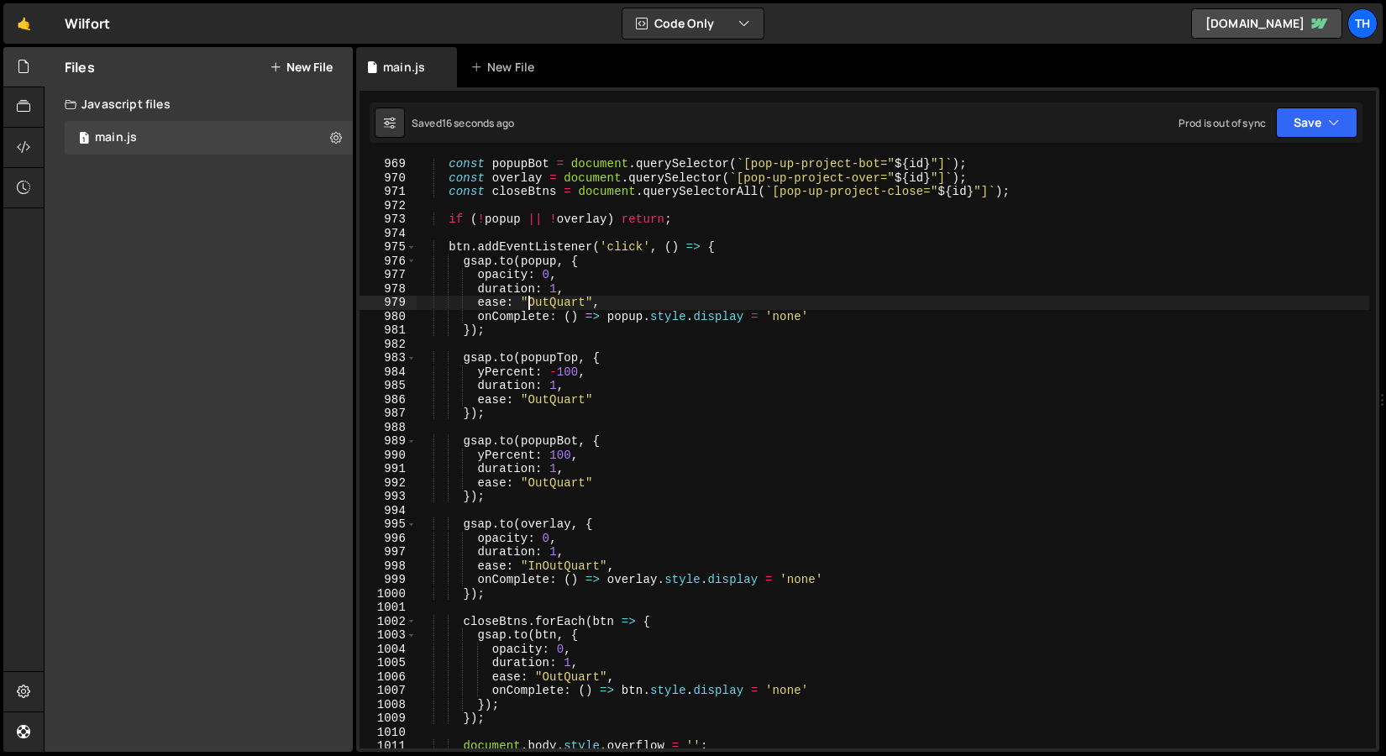
scroll to position [0, 8]
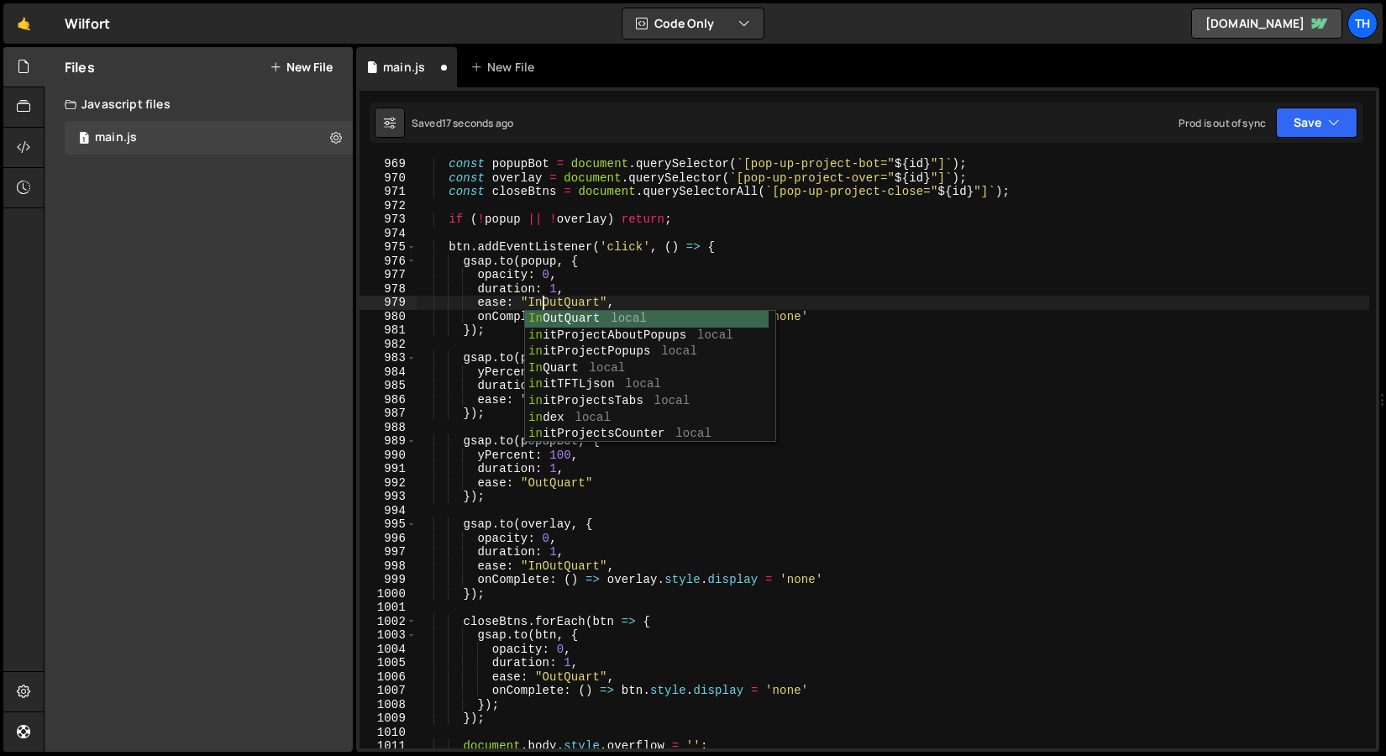
click at [605, 265] on div "const popupBot = document . querySelector ( ` [pop-up-project-bot=" ${ id } "] …" at bounding box center [892, 466] width 952 height 618
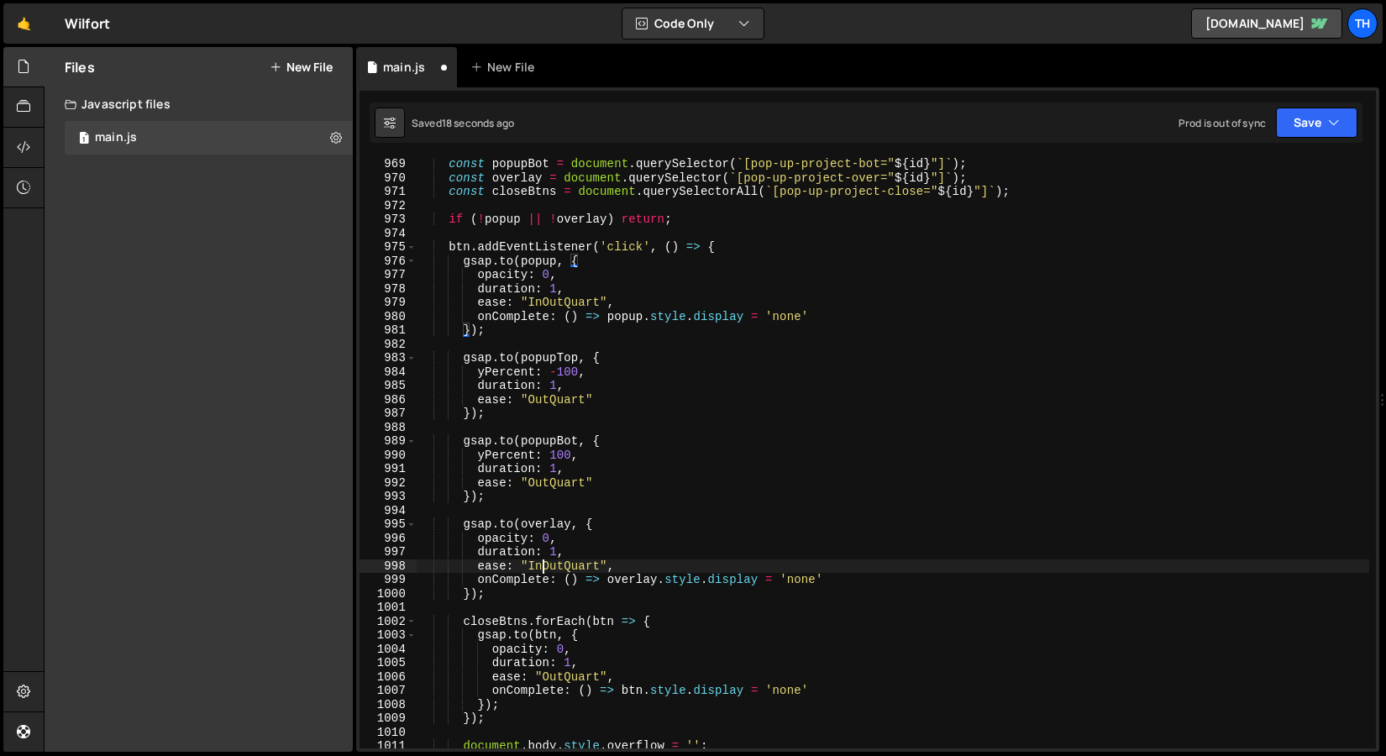
click at [540, 566] on div "const popupBot = document . querySelector ( ` [pop-up-project-bot=" ${ id } "] …" at bounding box center [892, 466] width 952 height 618
click at [1303, 125] on button "Save" at bounding box center [1316, 122] width 81 height 30
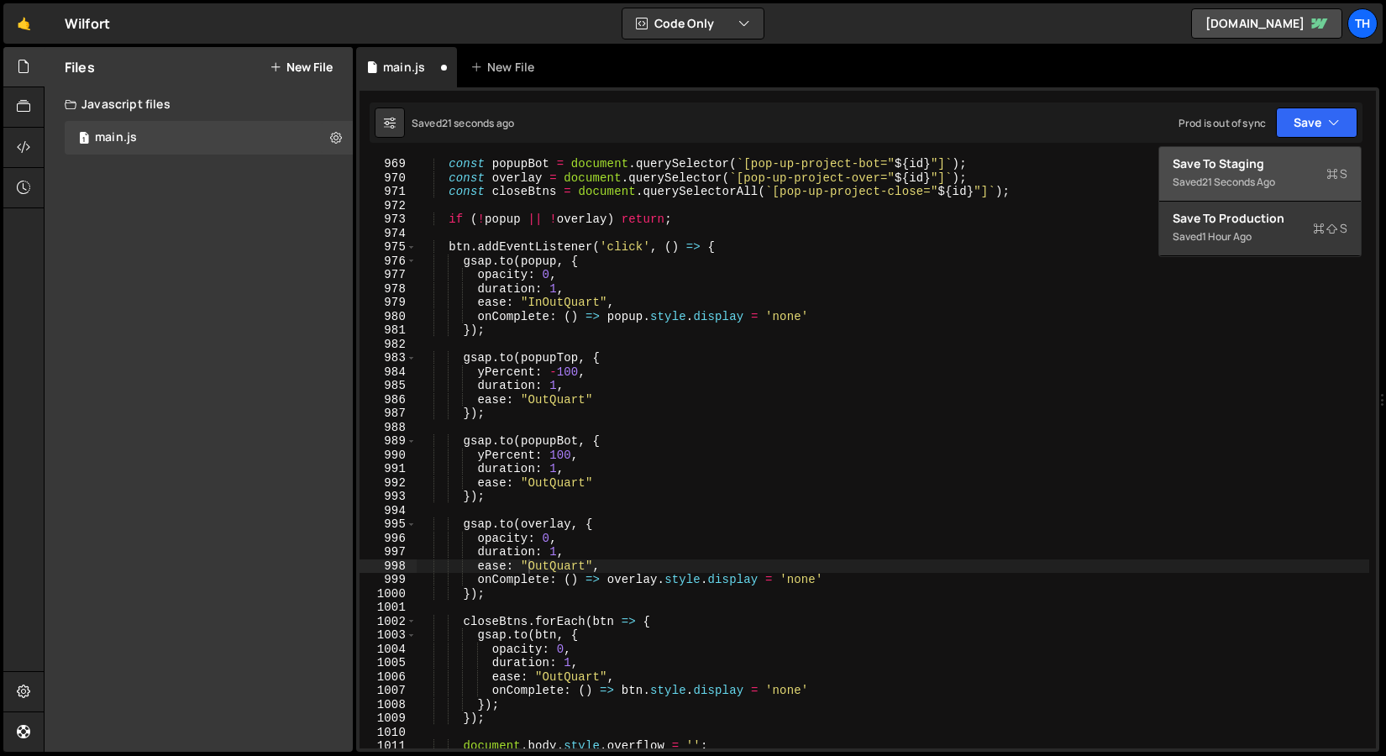
click at [1252, 168] on div "Save to Staging S" at bounding box center [1259, 163] width 175 height 17
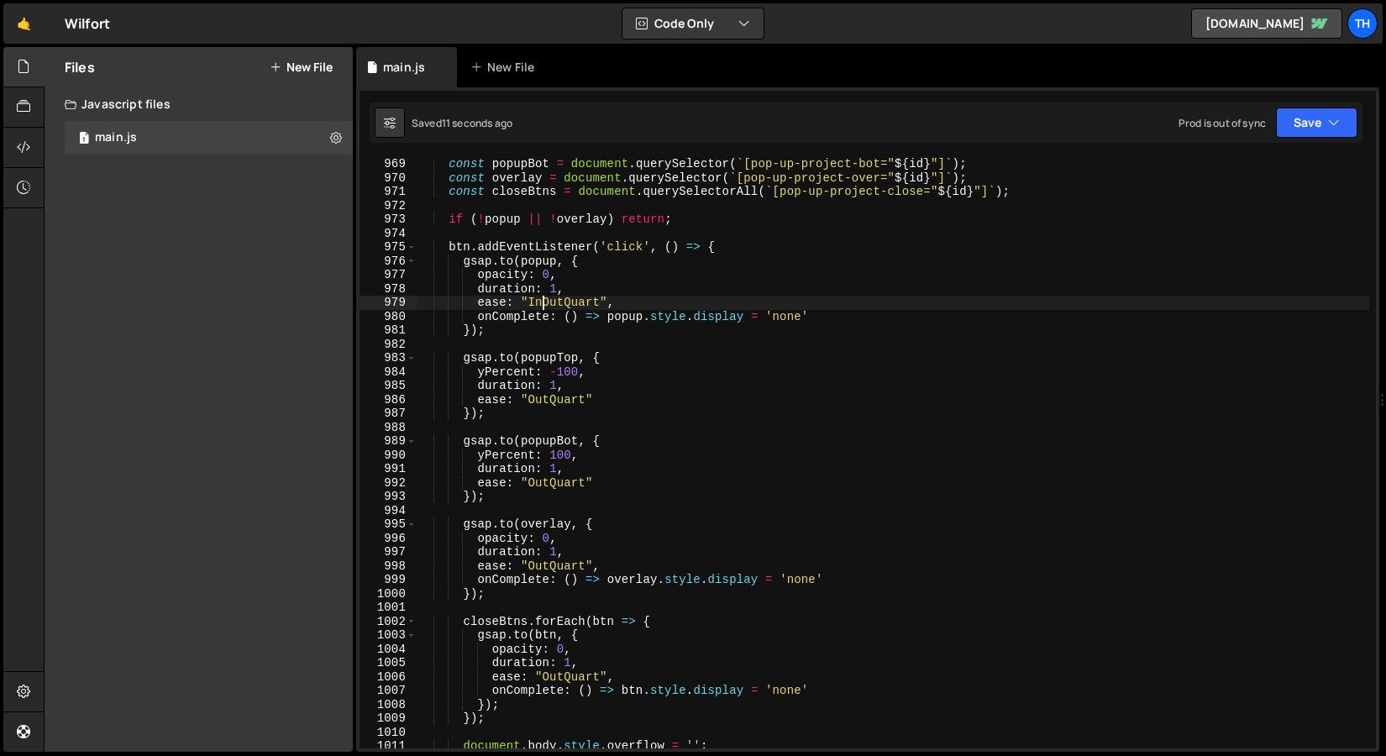
click at [540, 304] on div "const popupBot = document . querySelector ( ` [pop-up-project-bot=" ${ id } "] …" at bounding box center [892, 466] width 952 height 618
click at [1296, 128] on button "Save" at bounding box center [1316, 122] width 81 height 30
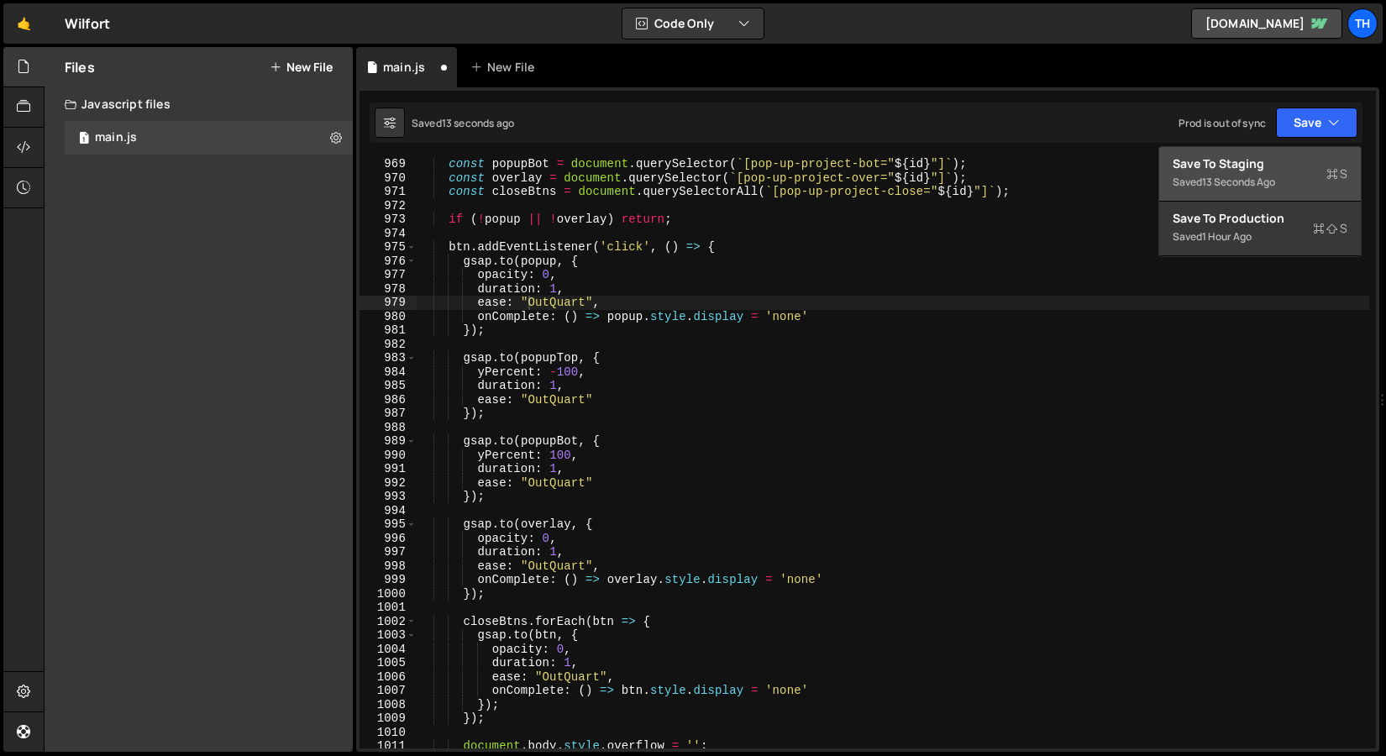
click at [1274, 155] on div "Save to Staging S" at bounding box center [1259, 163] width 175 height 17
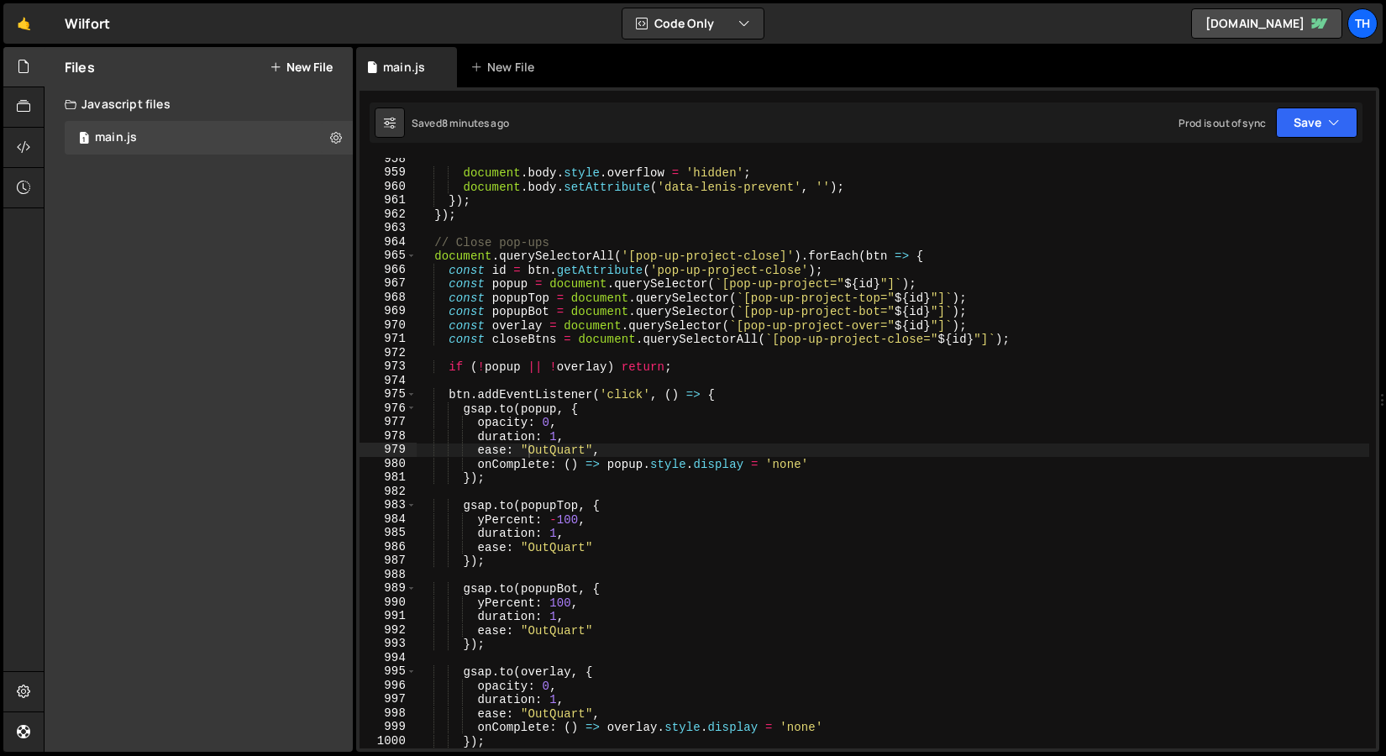
scroll to position [13258, 0]
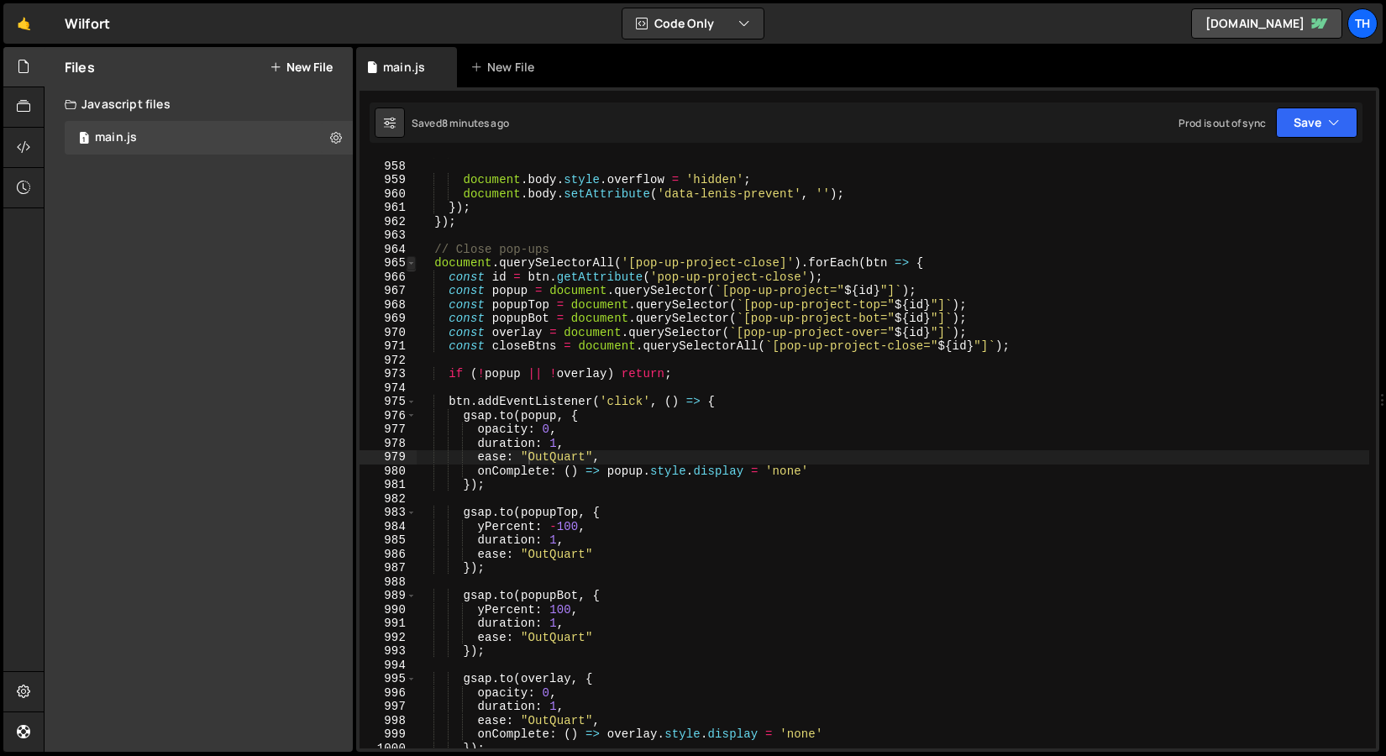
click at [411, 267] on span at bounding box center [410, 263] width 9 height 14
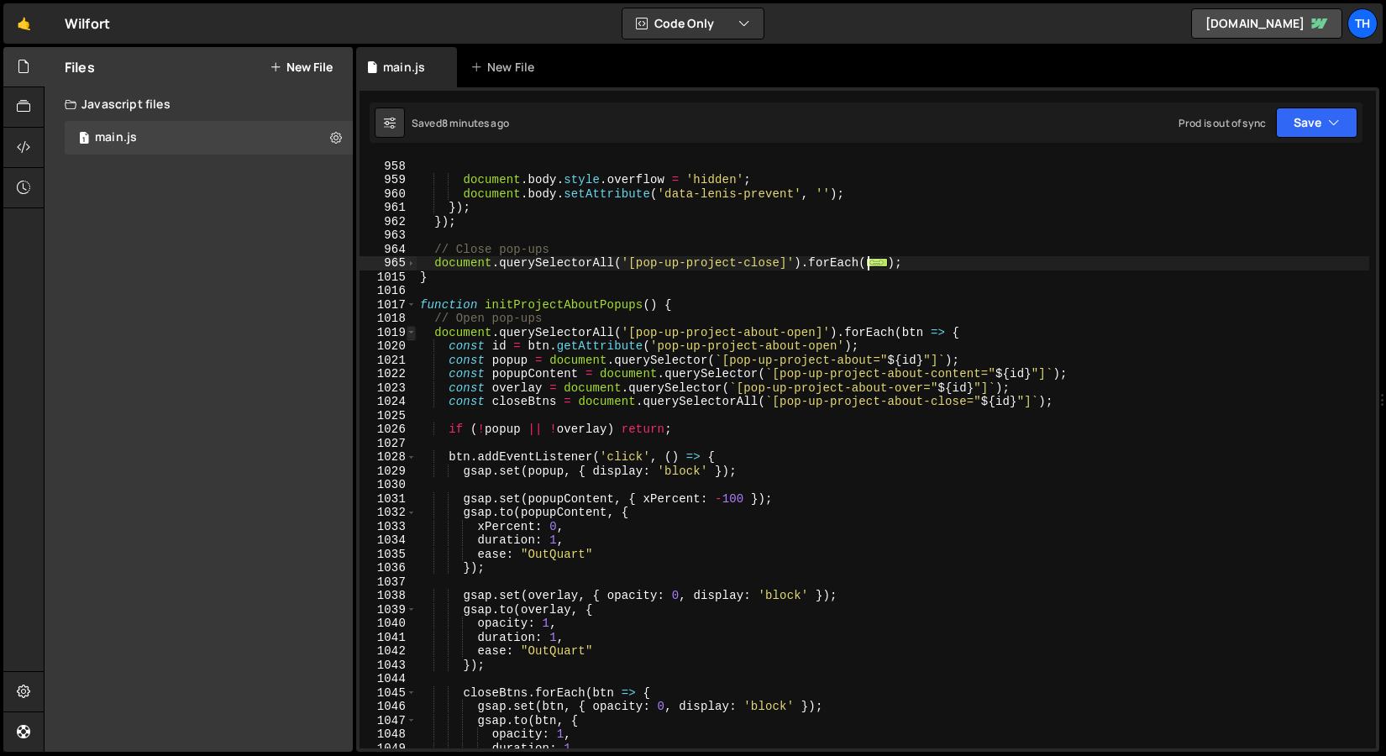
click at [410, 329] on span at bounding box center [410, 333] width 9 height 14
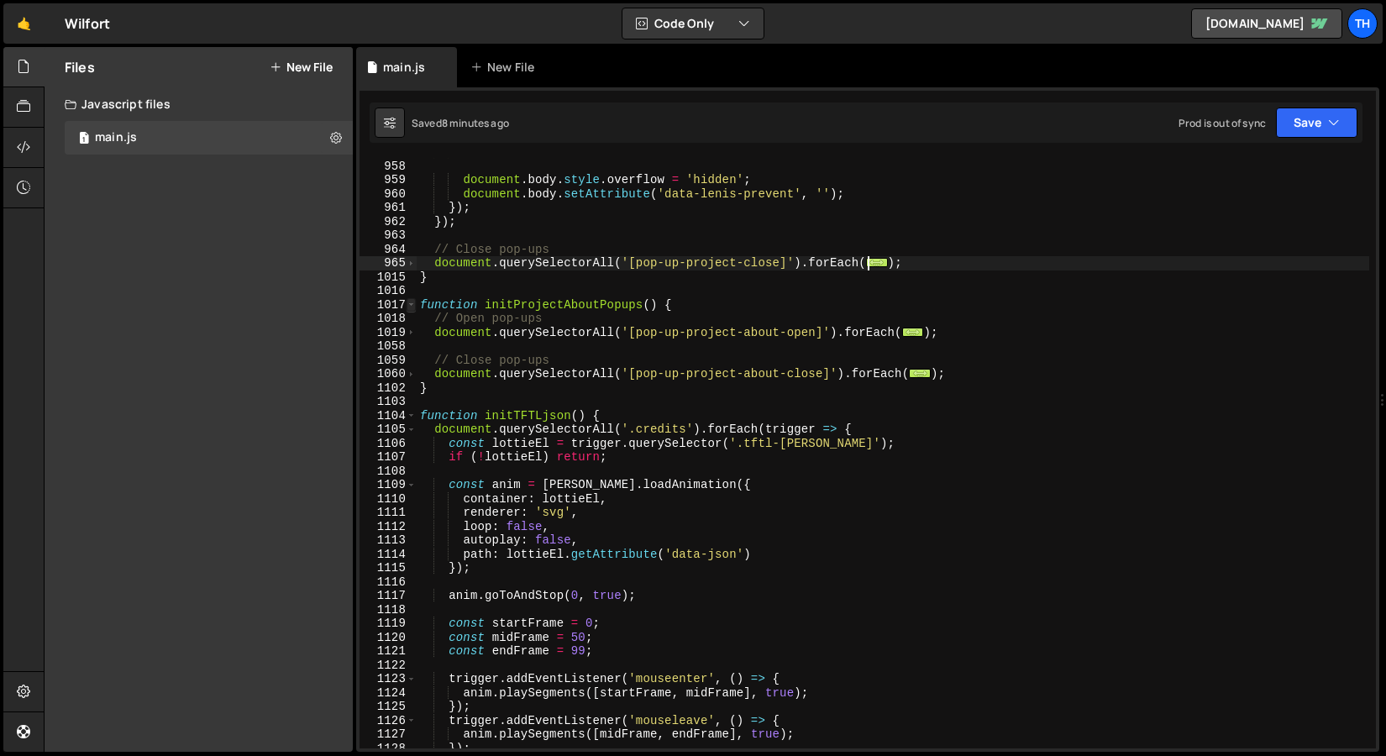
click at [410, 307] on span at bounding box center [410, 305] width 9 height 14
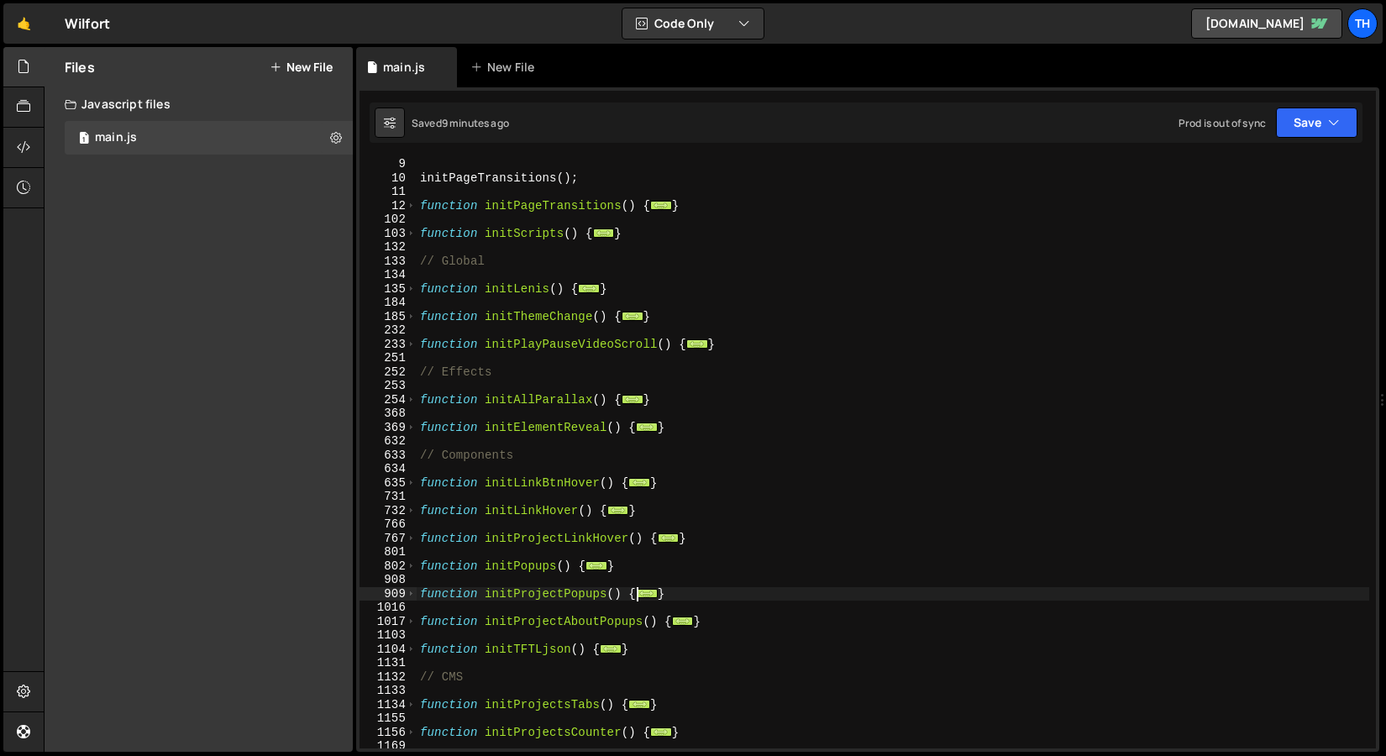
scroll to position [111, 0]
click at [407, 433] on span at bounding box center [410, 428] width 9 height 14
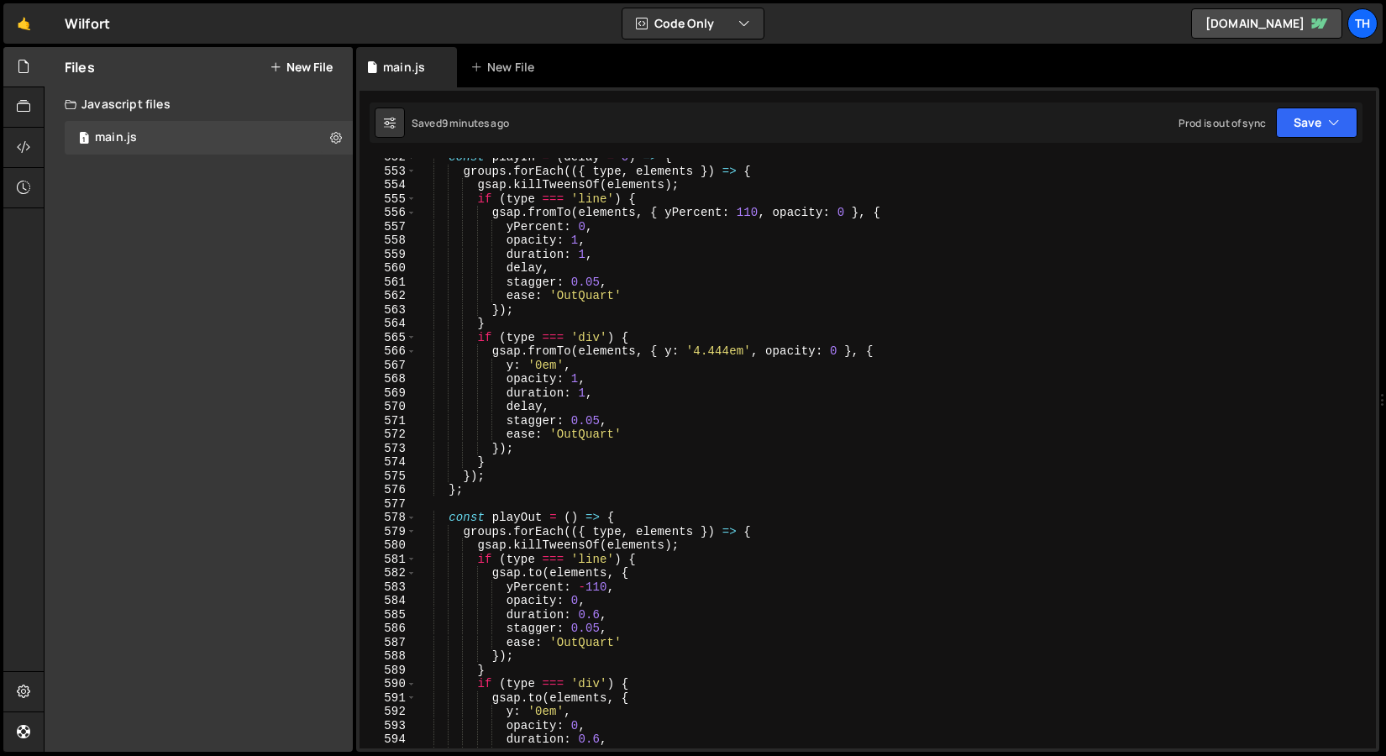
scroll to position [2917, 0]
click at [506, 408] on div "const playIn = ( delay = 0 ) => { groups . forEach (({ type , elements }) => { …" at bounding box center [892, 459] width 952 height 618
click at [507, 269] on div "const playIn = ( delay = 0 ) => { groups . forEach (({ type , elements }) => { …" at bounding box center [892, 459] width 952 height 618
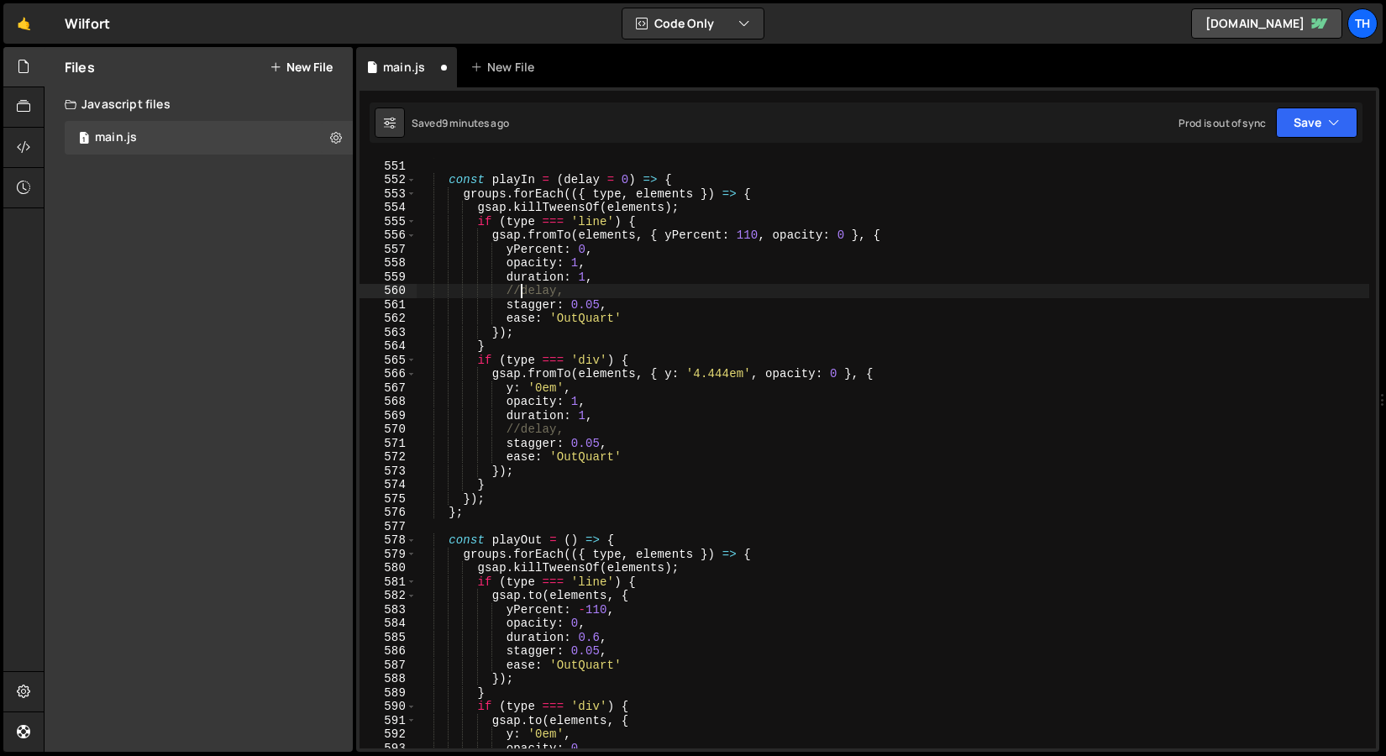
scroll to position [2894, 0]
click at [1290, 113] on button "Save" at bounding box center [1316, 122] width 81 height 30
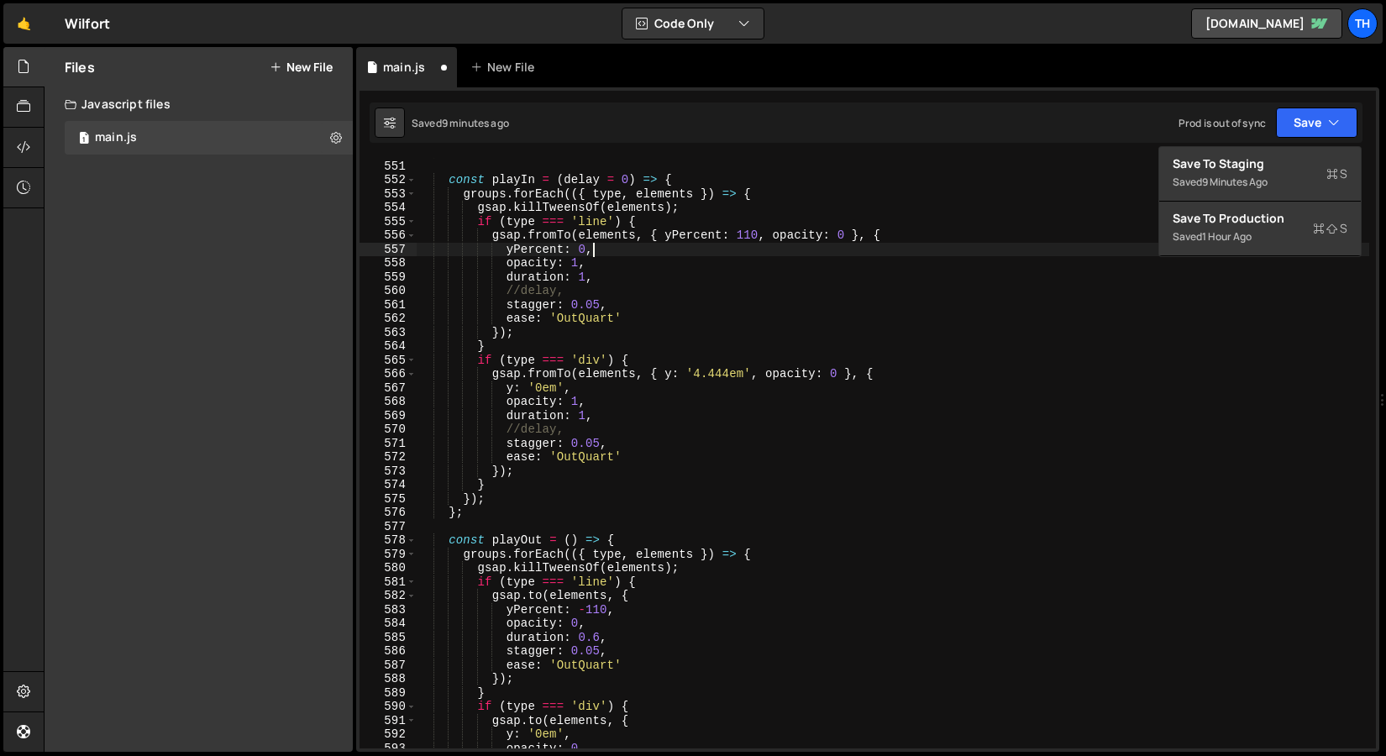
click at [790, 254] on div "if ( ! groups . length ) return ; const playIn = ( delay = 0 ) => { groups . fo…" at bounding box center [892, 454] width 952 height 618
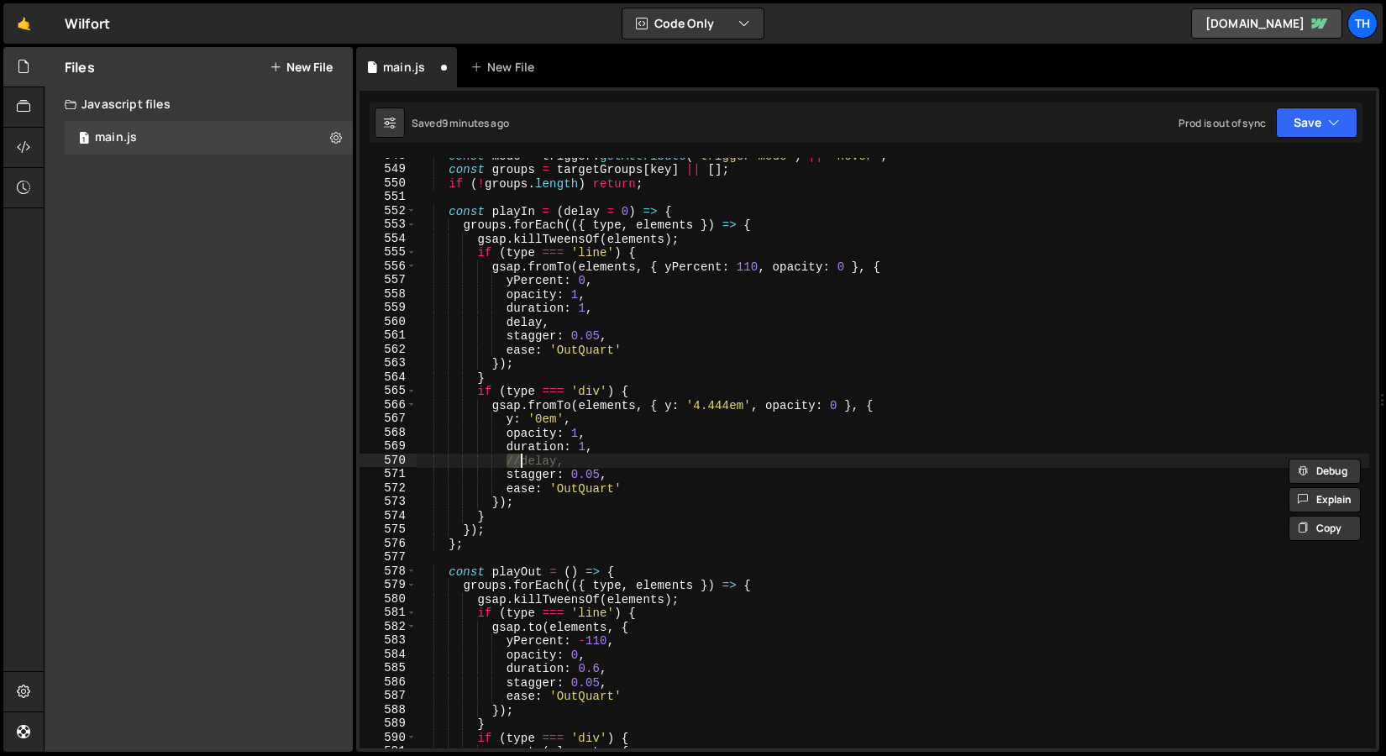
scroll to position [7588, 0]
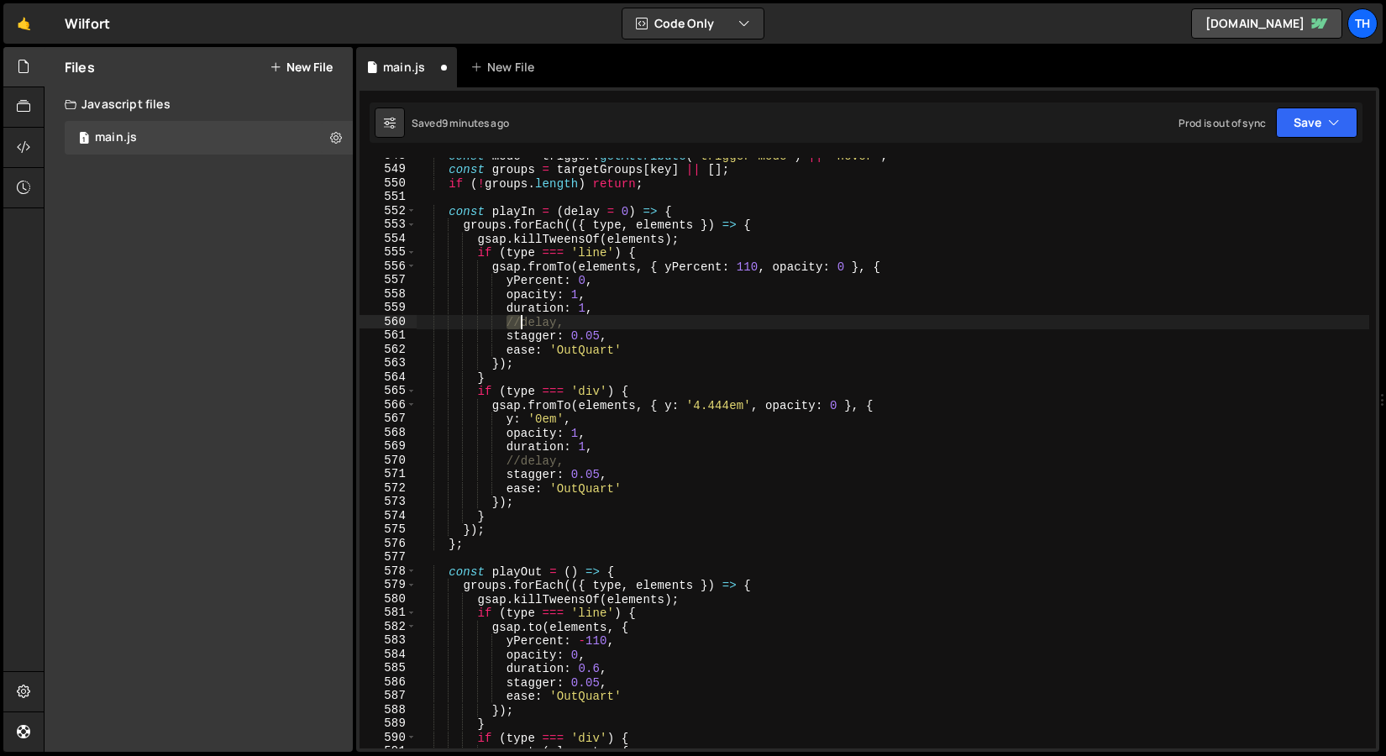
type textarea "delay,"
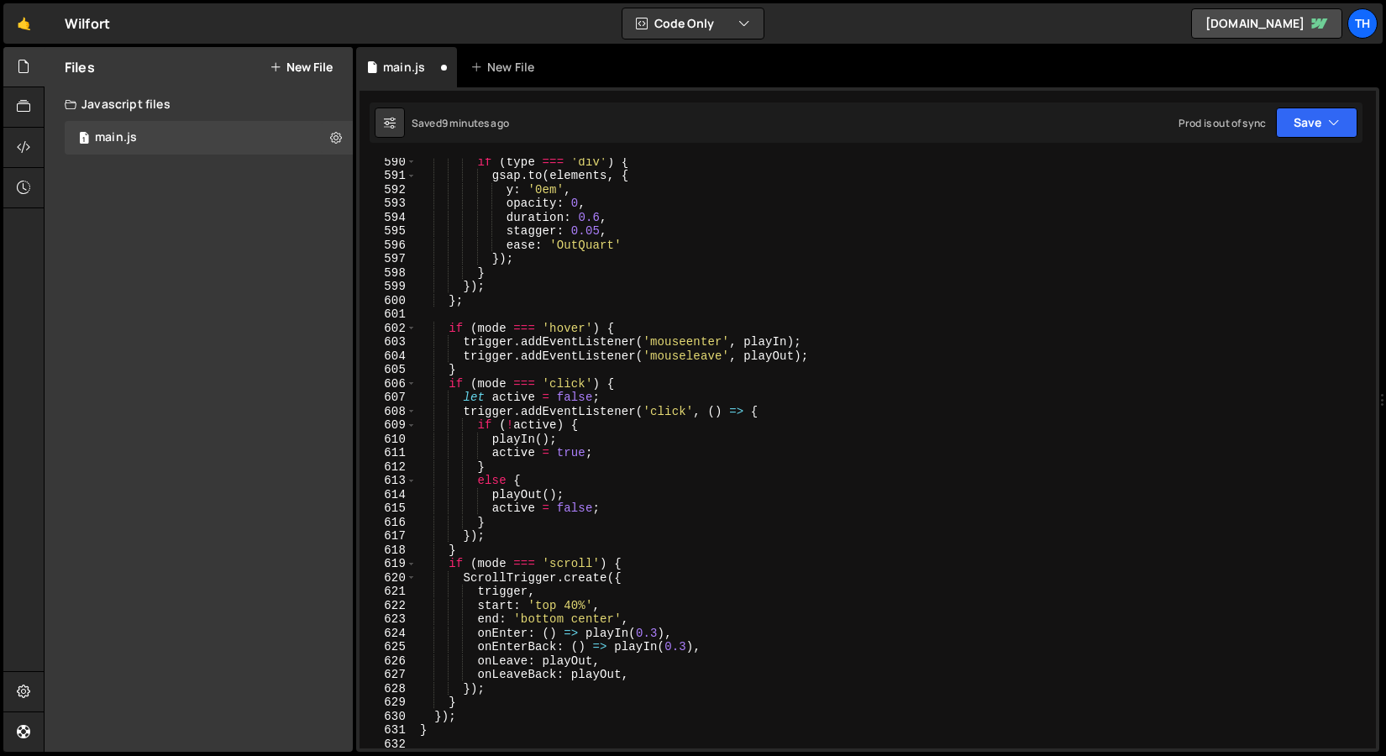
scroll to position [8169, 0]
